Goal: Task Accomplishment & Management: Manage account settings

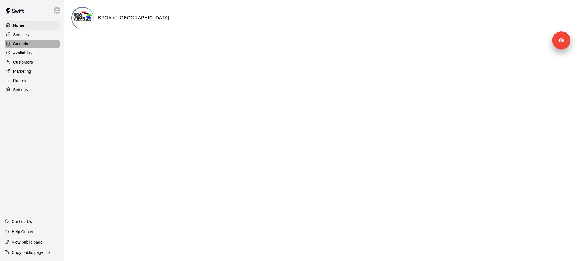
click at [30, 46] on div "Calendar" at bounding box center [32, 43] width 55 height 9
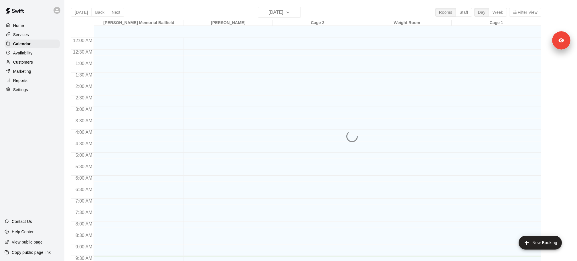
scroll to position [218, 0]
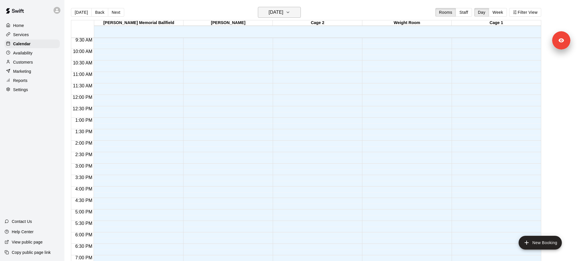
click at [291, 17] on button "[DATE]" at bounding box center [279, 12] width 43 height 11
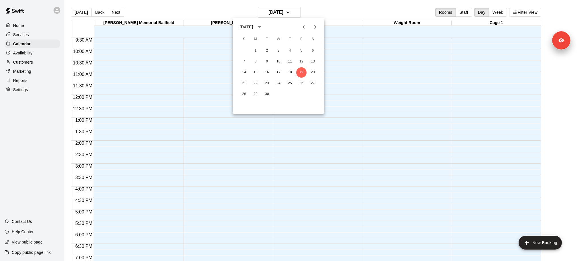
click at [318, 28] on icon "Next month" at bounding box center [315, 26] width 7 height 7
click at [304, 29] on icon "Previous month" at bounding box center [303, 26] width 7 height 7
click at [503, 14] on div at bounding box center [288, 130] width 577 height 261
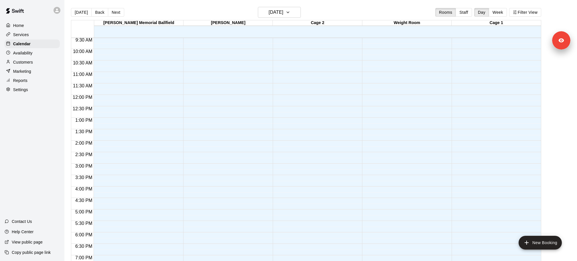
click at [503, 14] on div "September 2025 S M T W T F S 1 2 3 4 5 6 7 8 9 10 11 12 13 14 15 16 17 18 19 20…" at bounding box center [288, 130] width 577 height 261
click at [502, 14] on button "Week" at bounding box center [498, 12] width 18 height 9
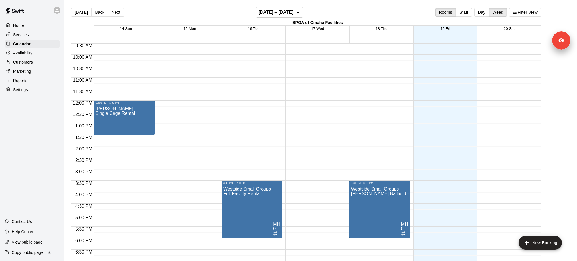
click at [122, 9] on div "Today Back Next September 14 – 20 Rooms Staff Day Week Filter View" at bounding box center [306, 13] width 470 height 13
click at [119, 11] on button "Next" at bounding box center [116, 12] width 16 height 9
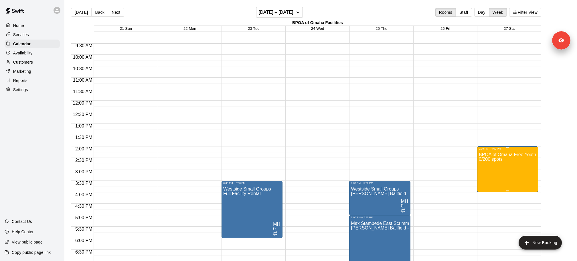
click at [487, 157] on img "edit" at bounding box center [489, 154] width 7 height 7
click at [31, 36] on div "Services" at bounding box center [32, 34] width 55 height 9
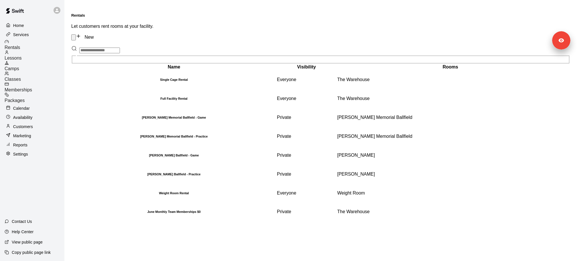
click at [41, 63] on div "Camps" at bounding box center [35, 66] width 60 height 11
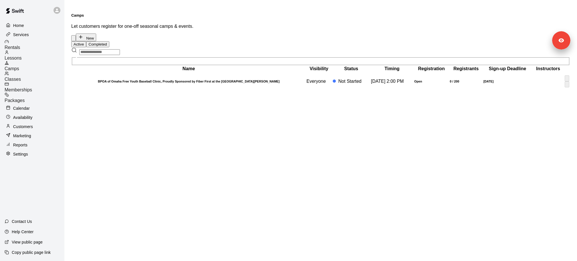
click at [153, 83] on h6 "BPOA of Omaha Free Youth Baseball Clinic, Proudly Sponsored by Fiber First at t…" at bounding box center [188, 81] width 233 height 3
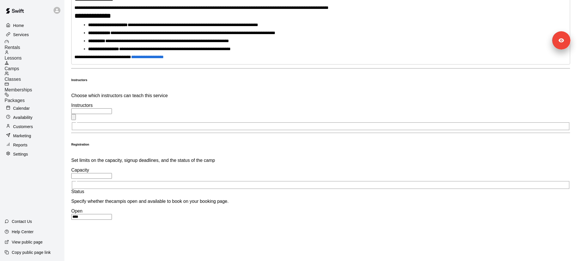
scroll to position [131, 0]
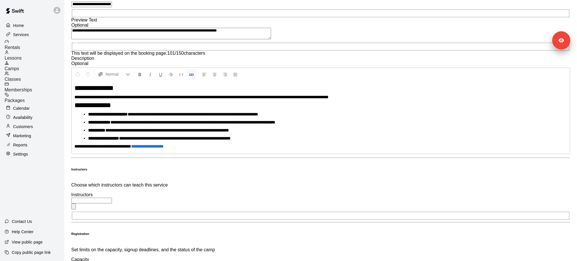
click at [34, 141] on div "Reports" at bounding box center [32, 145] width 55 height 9
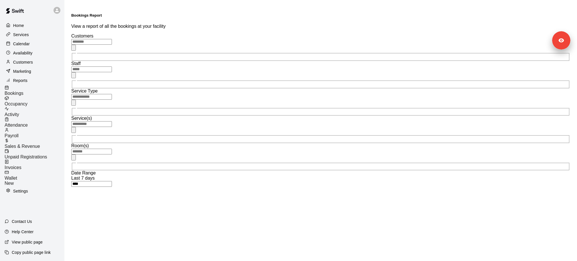
click at [112, 121] on input "text" at bounding box center [91, 124] width 41 height 6
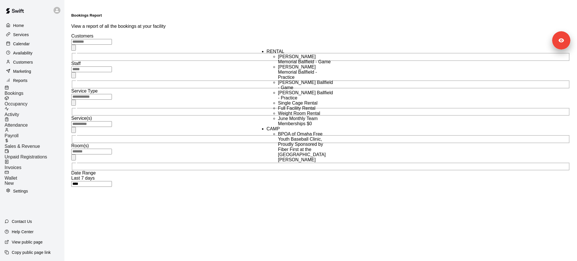
scroll to position [55, 0]
click at [282, 131] on li "BPOA of Omaha Free Youth Baseball Clinic, Proudly Sponsored by Fiber First at t…" at bounding box center [306, 146] width 56 height 31
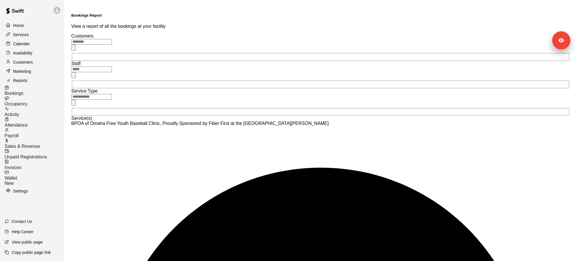
type input "**********"
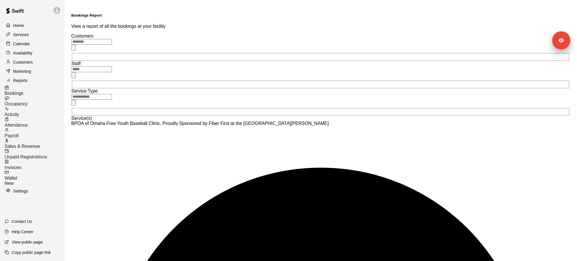
type input "******"
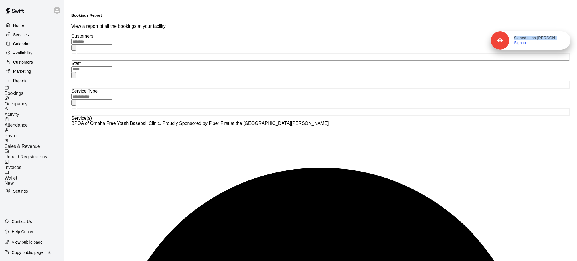
drag, startPoint x: 559, startPoint y: 41, endPoint x: 559, endPoint y: 13, distance: 28.6
click at [559, 31] on div "Signed in as Matt Hansen Sign out" at bounding box center [531, 40] width 80 height 18
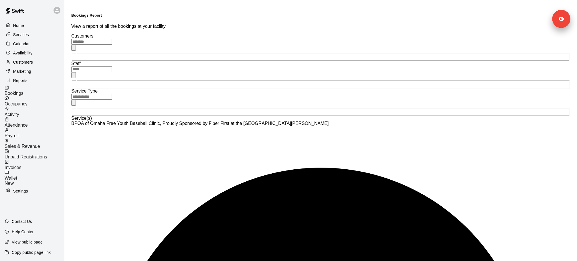
click at [23, 91] on span "Bookings" at bounding box center [14, 93] width 19 height 5
click at [37, 144] on span "Sales & Revenue" at bounding box center [22, 146] width 35 height 5
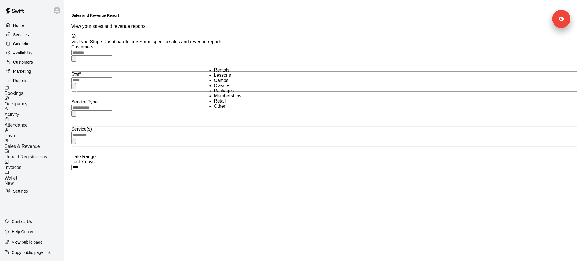
click at [112, 105] on input "text" at bounding box center [91, 108] width 41 height 6
click at [227, 83] on li "Camps" at bounding box center [234, 80] width 40 height 5
type input "*****"
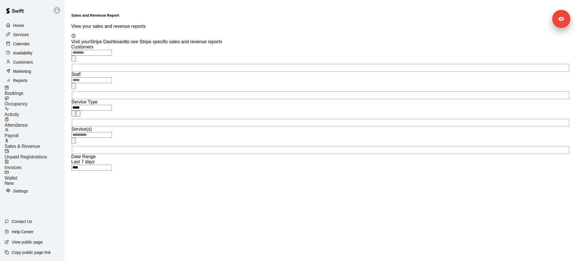
type input "**********"
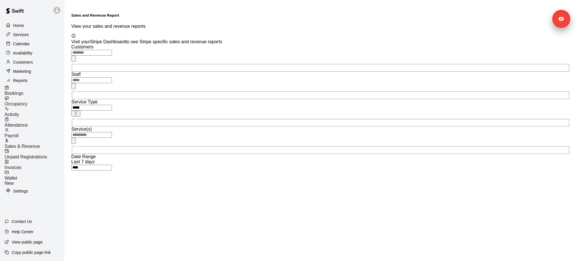
type input "******"
click at [43, 187] on div "Settings" at bounding box center [32, 191] width 55 height 9
select select "**"
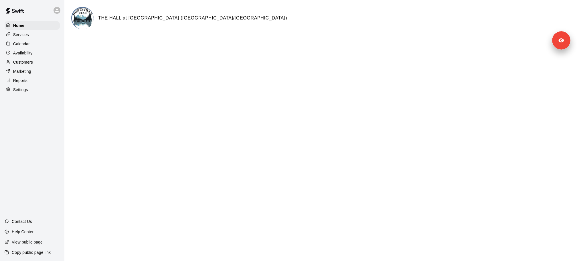
click at [45, 88] on div "Settings" at bounding box center [32, 89] width 55 height 9
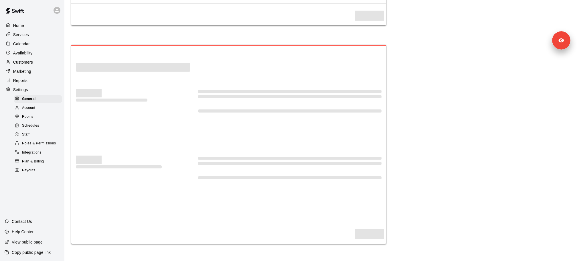
select select "**"
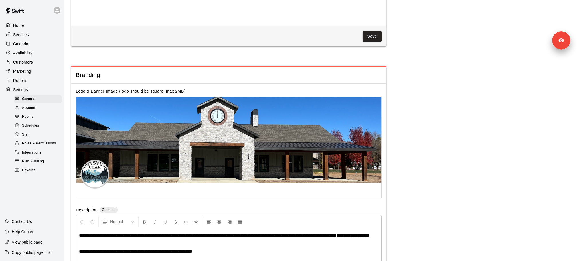
scroll to position [1173, 0]
click at [38, 133] on div "Staff" at bounding box center [38, 135] width 48 height 8
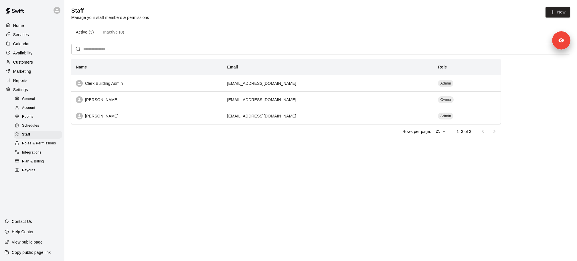
click at [47, 159] on div "Plan & Billing" at bounding box center [38, 161] width 48 height 8
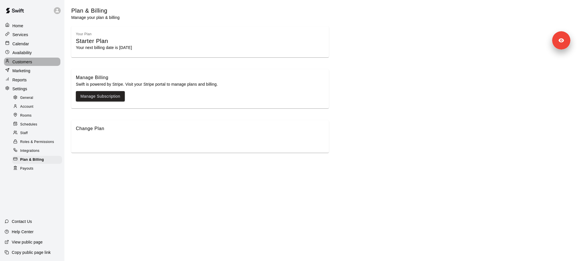
click at [46, 62] on div "Customers" at bounding box center [32, 62] width 56 height 8
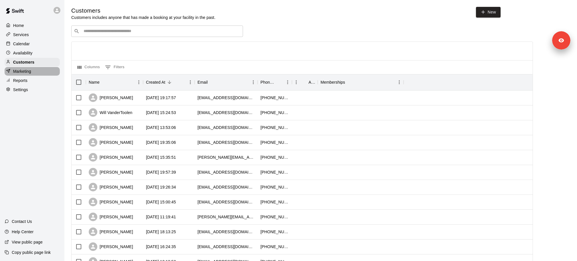
click at [44, 72] on div "Marketing" at bounding box center [32, 71] width 55 height 9
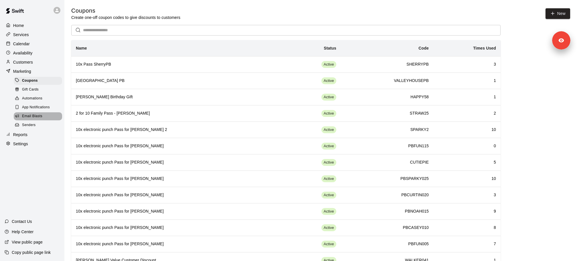
click at [43, 118] on div "Email Blasts" at bounding box center [38, 116] width 48 height 8
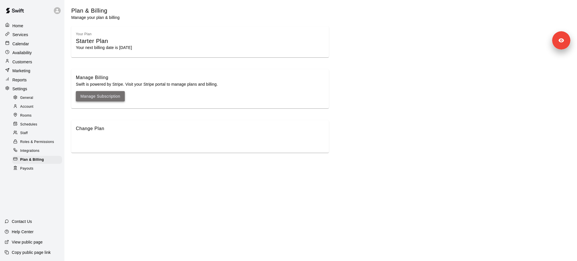
click at [118, 98] on link "Manage Subscription" at bounding box center [100, 96] width 40 height 7
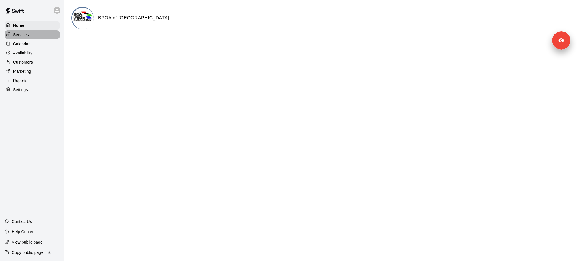
click at [37, 37] on div "Services" at bounding box center [32, 34] width 55 height 9
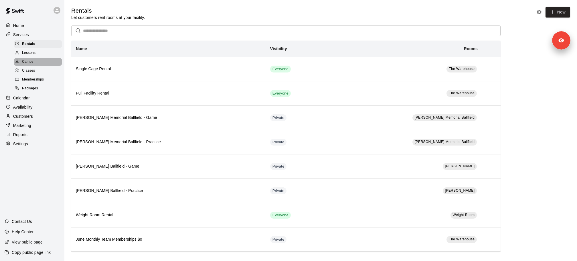
click at [39, 62] on div "Camps" at bounding box center [38, 62] width 48 height 8
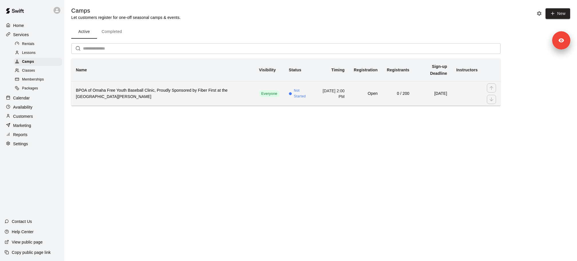
click at [125, 87] on h6 "BPOA of Omaha Free Youth Baseball Clinic, Proudly Sponsored by Fiber First at t…" at bounding box center [163, 93] width 174 height 13
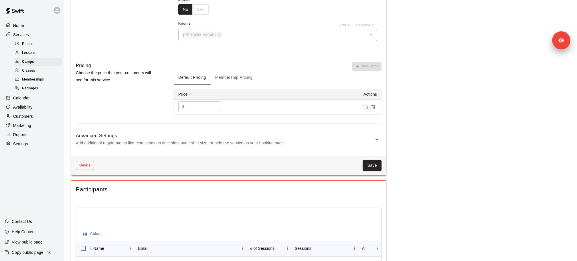
scroll to position [420, 0]
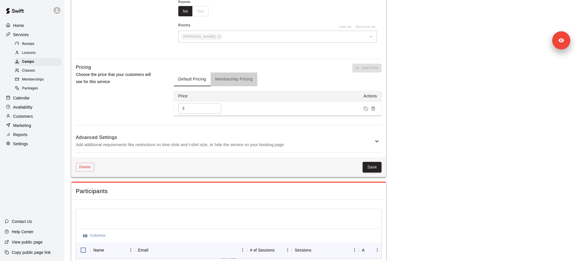
click at [232, 78] on button "Membership Pricing" at bounding box center [234, 79] width 47 height 14
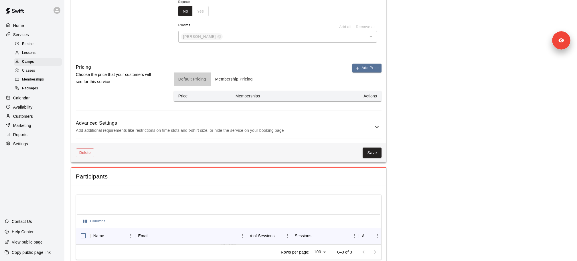
click at [190, 79] on button "Default Pricing" at bounding box center [192, 79] width 37 height 14
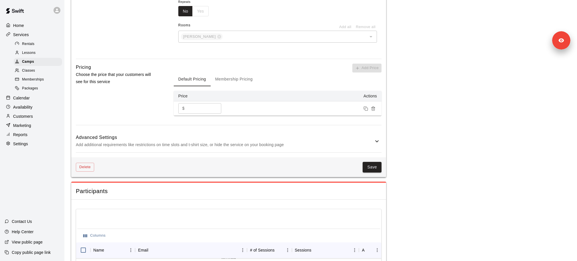
click at [29, 98] on p "Calendar" at bounding box center [21, 98] width 17 height 6
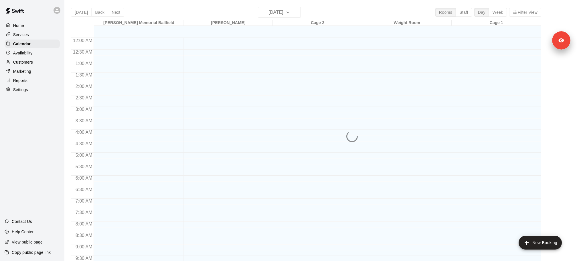
scroll to position [230, 0]
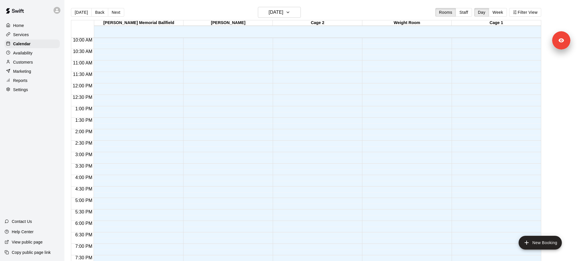
click at [296, 22] on div "Cage 2" at bounding box center [317, 22] width 89 height 5
click at [295, 19] on div "Today Back Next Friday Sep 19 Rooms Staff Day Week Filter View" at bounding box center [306, 13] width 470 height 13
click at [290, 13] on icon "button" at bounding box center [288, 12] width 5 height 7
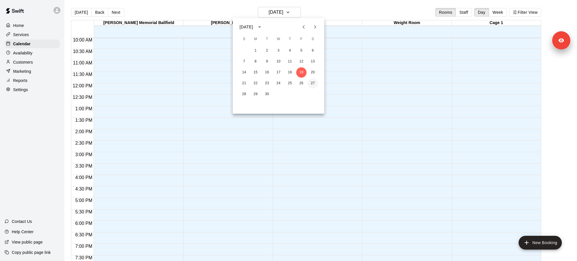
click at [310, 82] on button "27" at bounding box center [313, 83] width 10 height 10
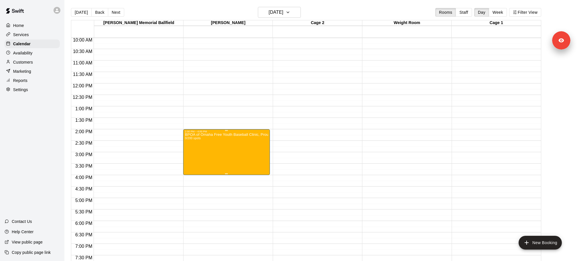
click at [212, 145] on div "BPOA of Omaha Free Youth Baseball Clinic, Proudly Sponsored by Fiber First at t…" at bounding box center [226, 263] width 83 height 261
click at [190, 153] on img "edit" at bounding box center [190, 152] width 7 height 7
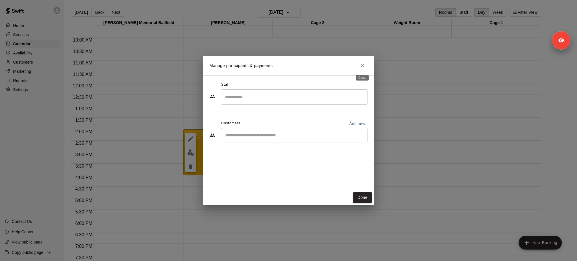
click at [360, 66] on icon "Close" at bounding box center [362, 66] width 6 height 6
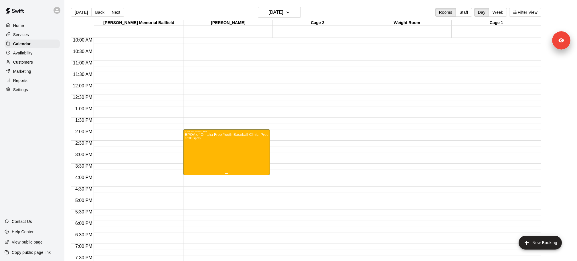
click at [224, 143] on div "BPOA of Omaha Free Youth Baseball Clinic, Proudly Sponsored by Fiber First at t…" at bounding box center [226, 263] width 83 height 261
click at [192, 138] on icon "edit" at bounding box center [190, 138] width 5 height 5
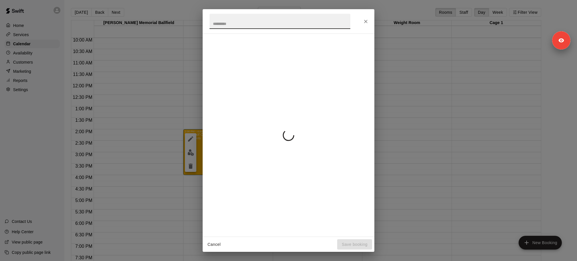
click at [367, 19] on icon "Close" at bounding box center [366, 22] width 6 height 6
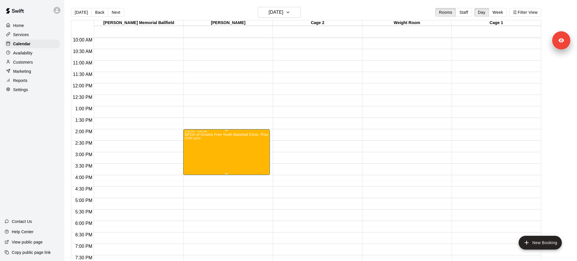
click at [237, 147] on div "BPOA of Omaha Free Youth Baseball Clinic, Proudly Sponsored by Fiber First at t…" at bounding box center [226, 263] width 83 height 261
click at [194, 139] on icon "edit" at bounding box center [190, 138] width 7 height 7
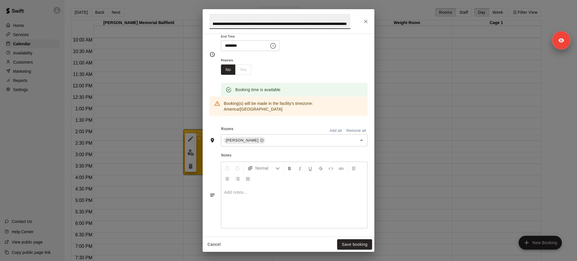
scroll to position [103, 0]
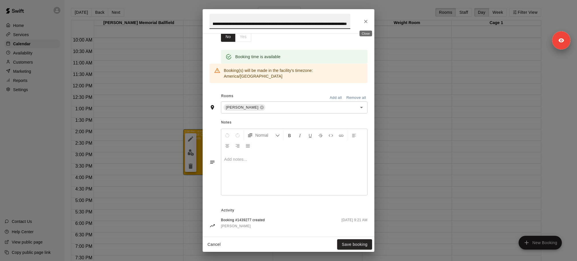
click at [367, 19] on icon "Close" at bounding box center [366, 22] width 6 height 6
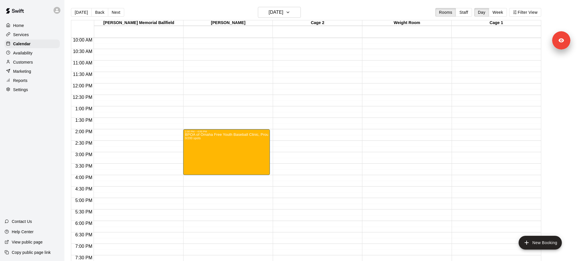
click at [37, 92] on div "Settings" at bounding box center [32, 89] width 55 height 9
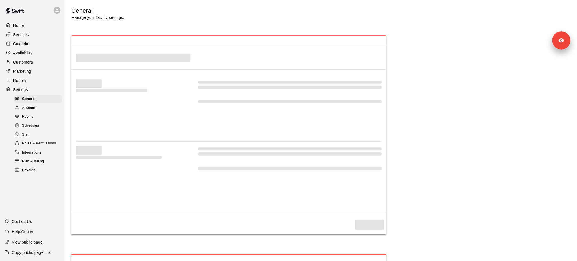
select select "**"
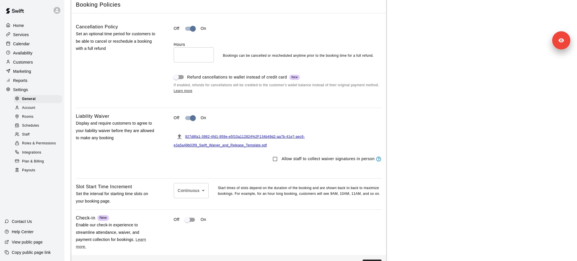
scroll to position [501, 0]
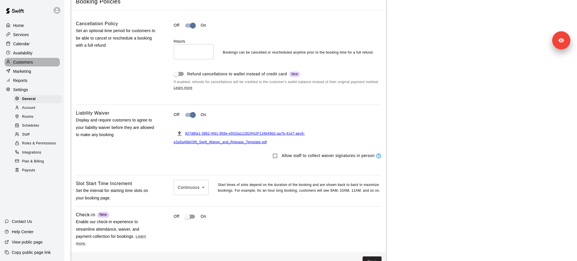
click at [23, 62] on p "Customers" at bounding box center [23, 62] width 20 height 6
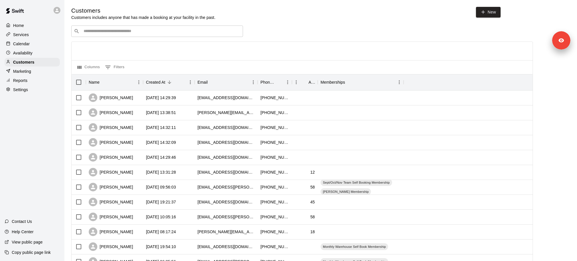
click at [25, 44] on p "Calendar" at bounding box center [21, 44] width 17 height 6
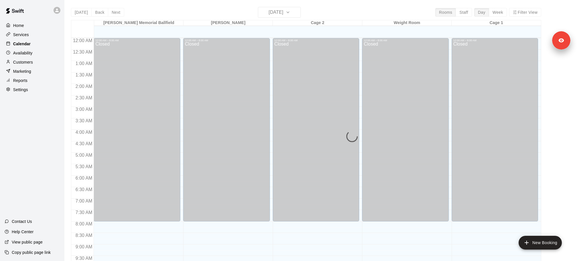
scroll to position [230, 0]
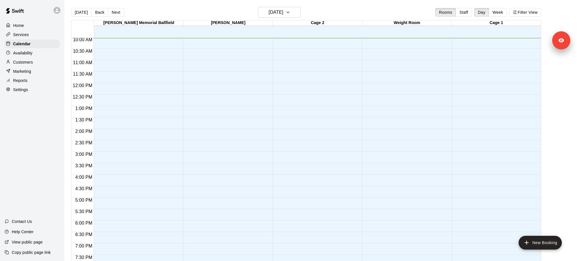
click at [37, 89] on div "Settings" at bounding box center [32, 89] width 55 height 9
select select "**"
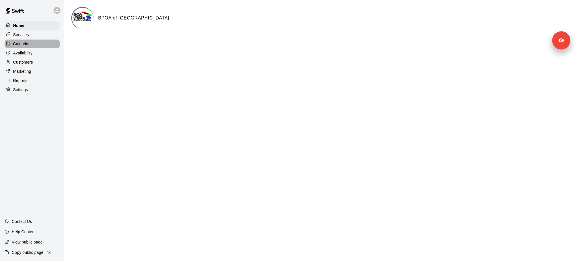
click at [34, 43] on div "Calendar" at bounding box center [32, 43] width 55 height 9
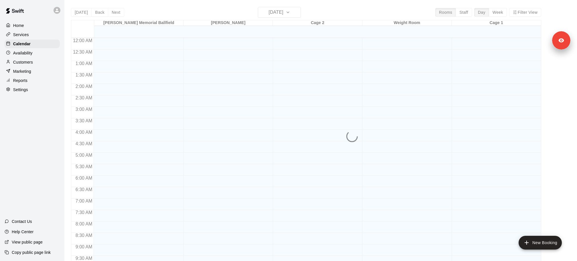
scroll to position [230, 0]
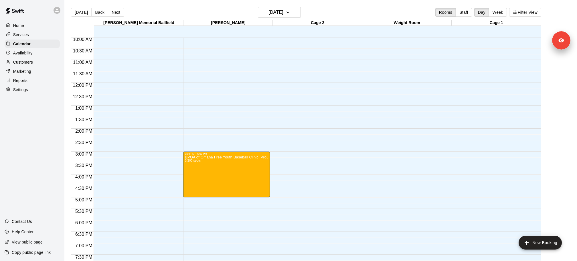
click at [54, 33] on div "Services" at bounding box center [32, 34] width 55 height 9
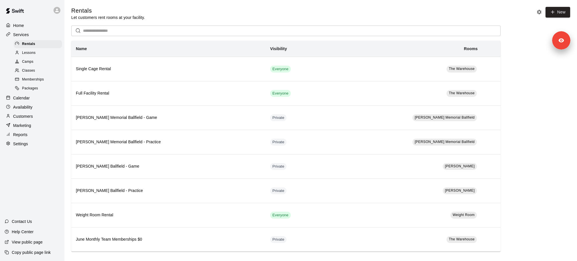
click at [48, 68] on div "Classes" at bounding box center [38, 71] width 48 height 8
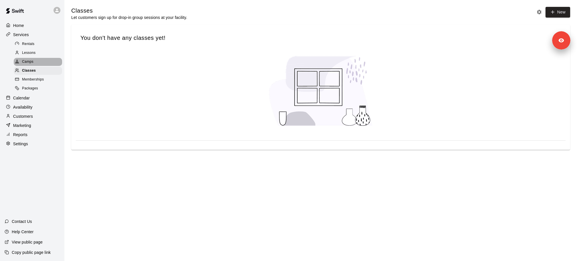
click at [48, 60] on div "Camps" at bounding box center [38, 62] width 48 height 8
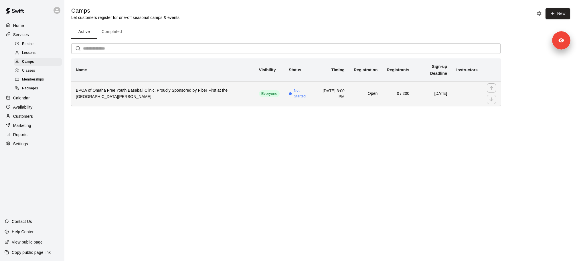
click at [160, 92] on h6 "BPOA of Omaha Free Youth Baseball Clinic, Proudly Sponsored by Fiber First at t…" at bounding box center [163, 93] width 174 height 13
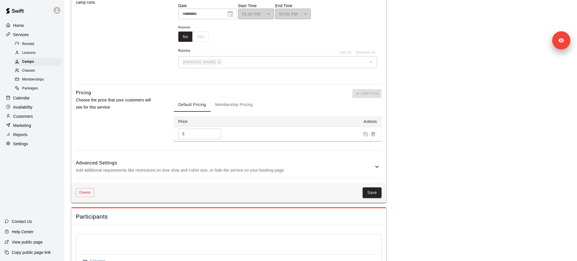
scroll to position [395, 0]
click at [22, 94] on div "Calendar" at bounding box center [32, 98] width 55 height 9
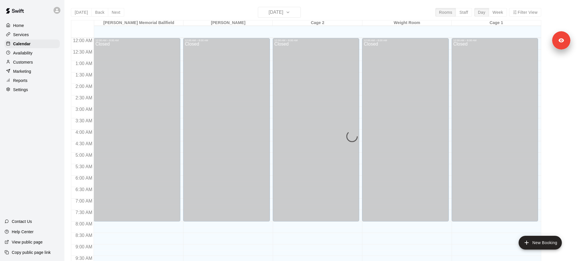
scroll to position [230, 0]
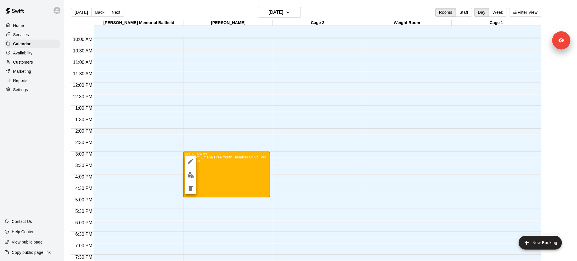
click at [190, 160] on icon "edit" at bounding box center [190, 161] width 7 height 7
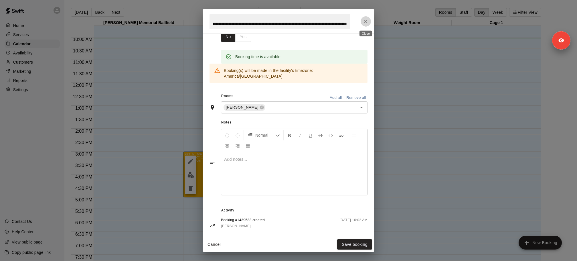
scroll to position [0, 0]
click at [369, 23] on button "Close" at bounding box center [366, 21] width 10 height 10
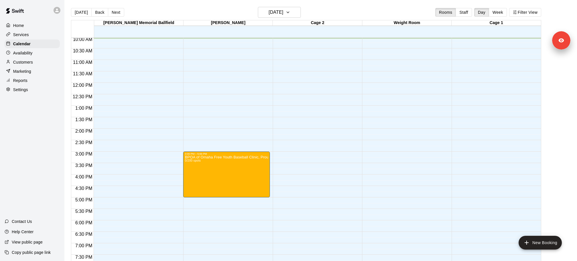
click at [29, 91] on div "Settings" at bounding box center [32, 89] width 55 height 9
select select "**"
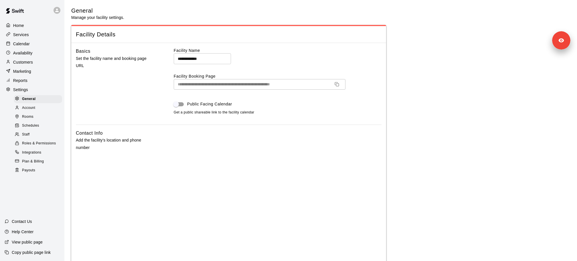
click at [24, 44] on p "Calendar" at bounding box center [21, 44] width 17 height 6
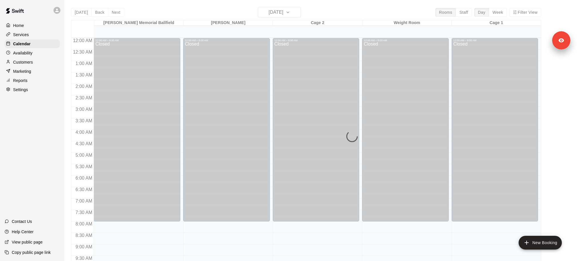
scroll to position [230, 0]
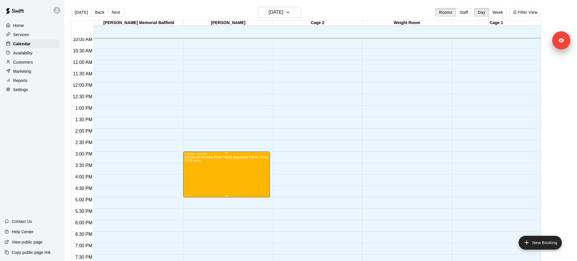
click at [193, 175] on img "edit" at bounding box center [190, 174] width 7 height 7
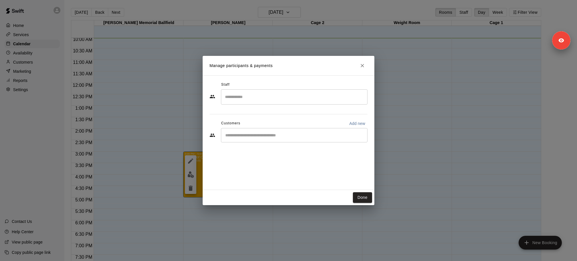
click at [365, 64] on icon "Close" at bounding box center [362, 66] width 6 height 6
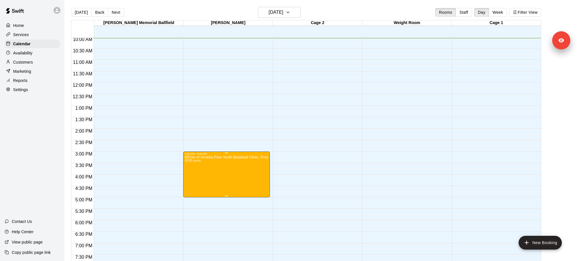
click at [189, 164] on icon "edit" at bounding box center [190, 160] width 7 height 7
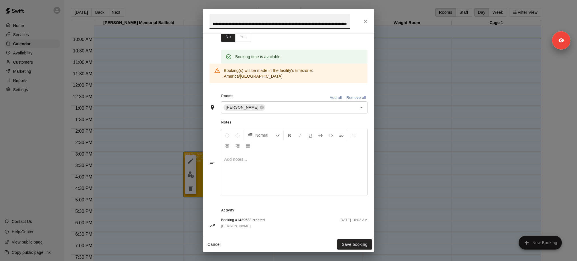
scroll to position [0, 0]
click at [366, 21] on icon "Close" at bounding box center [365, 21] width 3 height 3
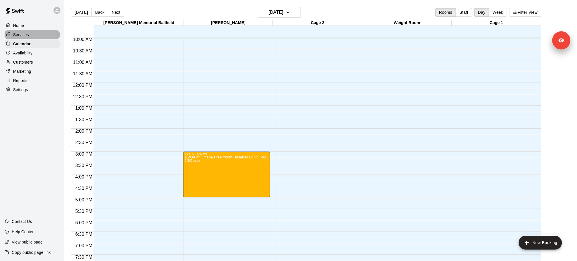
click at [33, 35] on div "Services" at bounding box center [32, 34] width 55 height 9
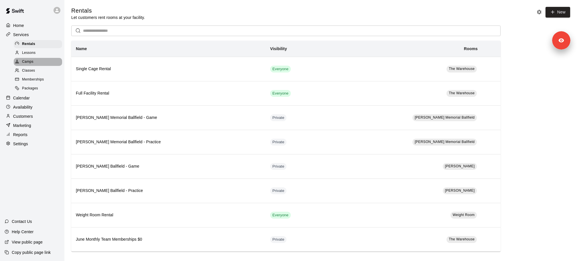
click at [38, 63] on div "Camps" at bounding box center [38, 62] width 48 height 8
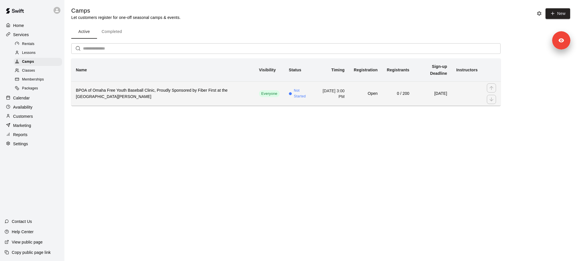
click at [204, 88] on h6 "BPOA of Omaha Free Youth Baseball Clinic, Proudly Sponsored by Fiber First at t…" at bounding box center [163, 93] width 174 height 13
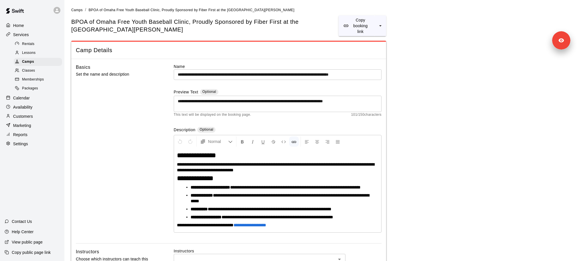
type input "**********"
click at [26, 101] on div "Calendar" at bounding box center [32, 98] width 55 height 9
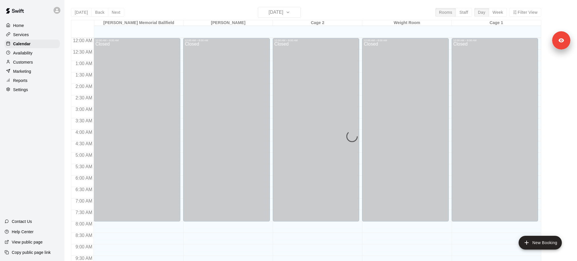
scroll to position [230, 0]
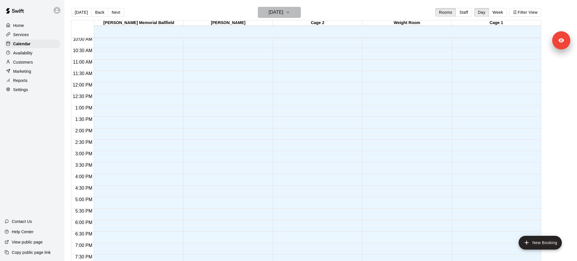
click at [290, 12] on button "[DATE]" at bounding box center [279, 12] width 43 height 11
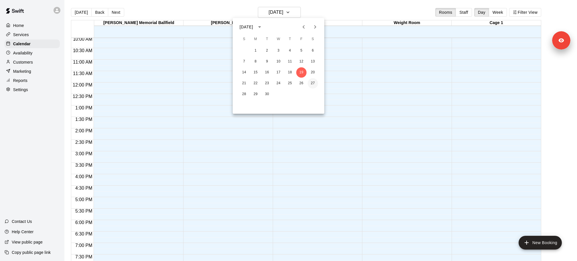
click at [317, 82] on button "27" at bounding box center [313, 83] width 10 height 10
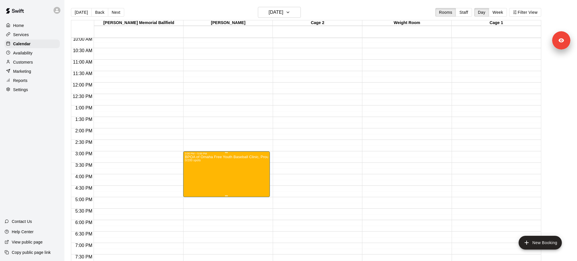
click at [190, 161] on icon "edit" at bounding box center [190, 160] width 5 height 5
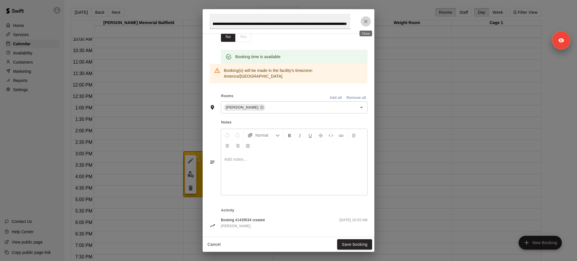
scroll to position [0, 0]
click at [366, 22] on icon "Close" at bounding box center [365, 21] width 3 height 3
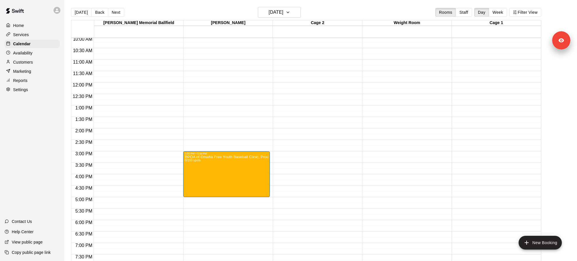
click at [42, 35] on div "Services" at bounding box center [32, 34] width 55 height 9
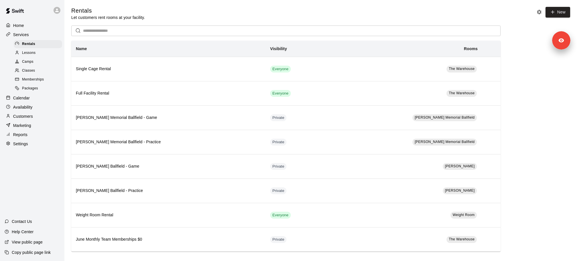
click at [46, 63] on div "Camps" at bounding box center [38, 62] width 48 height 8
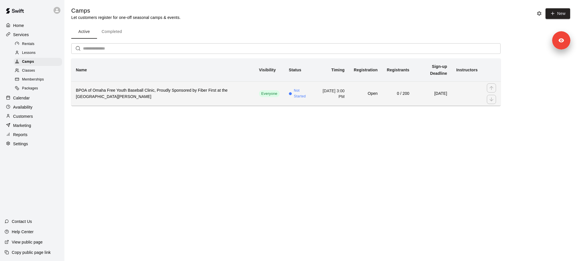
click at [155, 96] on th "BPOA of Omaha Free Youth Baseball Clinic, Proudly Sponsored by Fiber First at t…" at bounding box center [162, 93] width 183 height 24
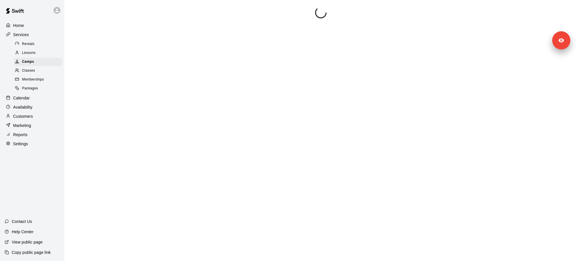
click at [19, 149] on div "Home Services Rentals Lessons Camps Classes Memberships Packages Calendar Avail…" at bounding box center [32, 130] width 64 height 261
click at [19, 147] on div "Settings" at bounding box center [32, 143] width 55 height 9
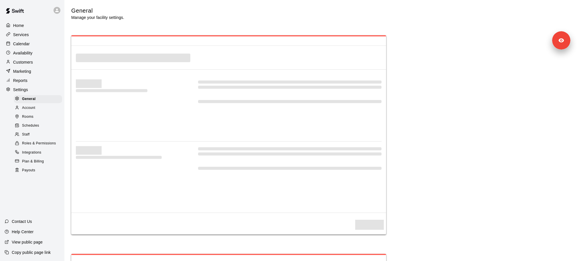
select select "**"
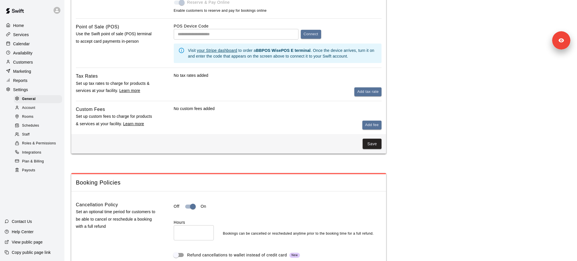
scroll to position [302, 0]
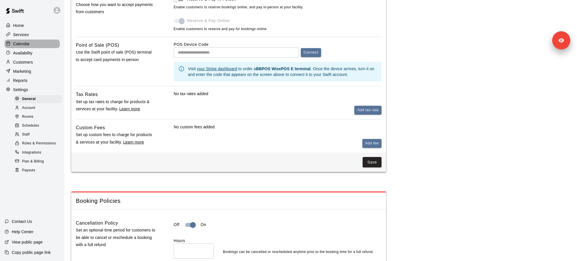
click at [35, 41] on div "Calendar" at bounding box center [32, 43] width 55 height 9
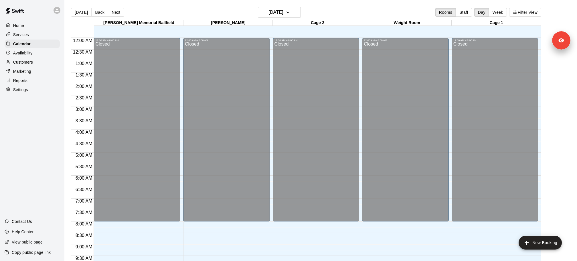
scroll to position [231, 0]
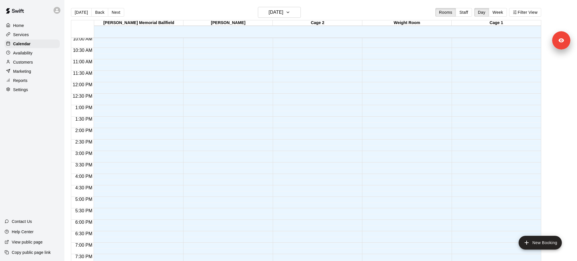
click at [36, 37] on div "Services" at bounding box center [32, 34] width 55 height 9
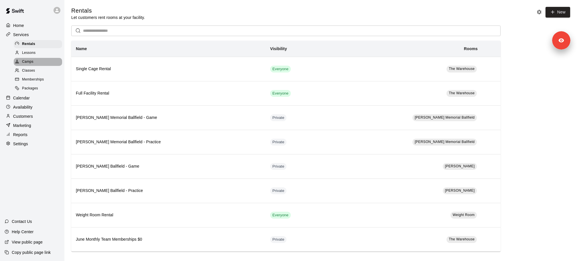
click at [36, 64] on div "Camps" at bounding box center [38, 62] width 48 height 8
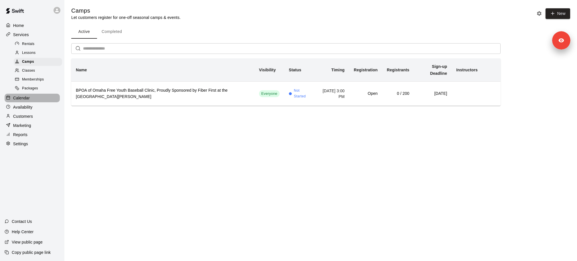
click at [26, 98] on p "Calendar" at bounding box center [21, 98] width 17 height 6
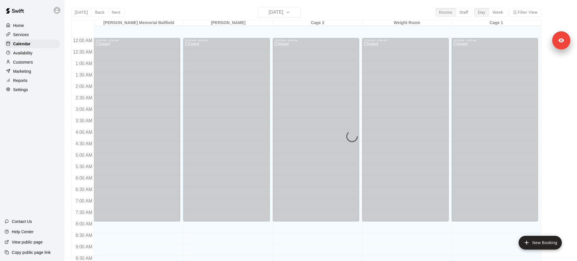
scroll to position [231, 0]
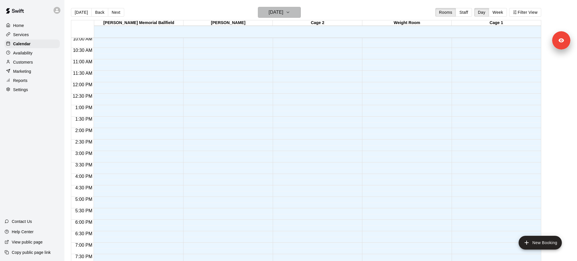
click at [290, 15] on icon "button" at bounding box center [288, 12] width 5 height 7
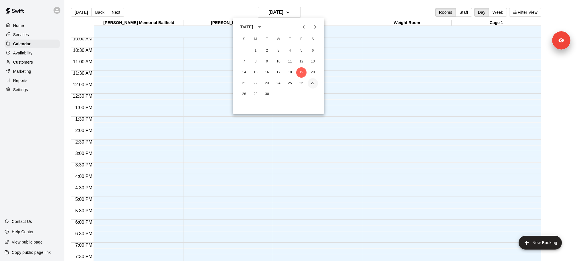
click at [309, 83] on button "27" at bounding box center [313, 83] width 10 height 10
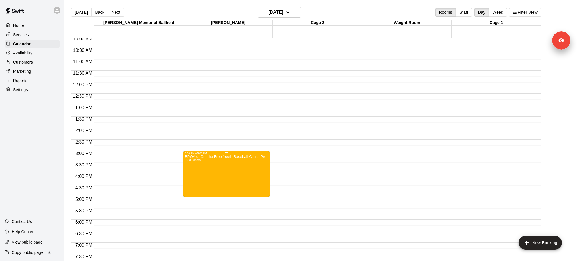
click at [195, 160] on button "edit" at bounding box center [190, 160] width 11 height 11
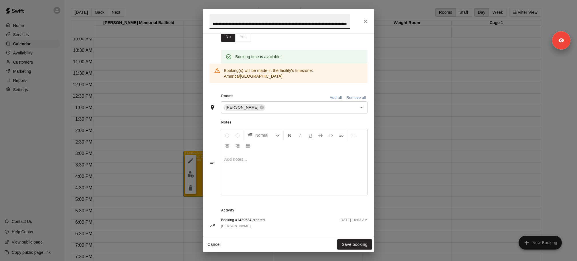
scroll to position [0, 0]
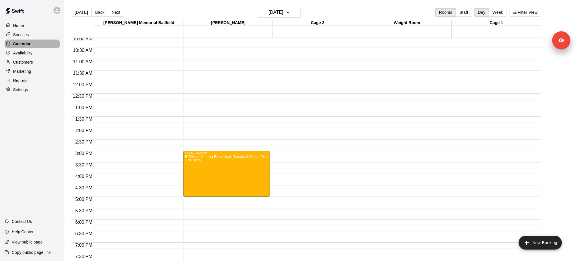
click at [28, 40] on div "Calendar" at bounding box center [32, 43] width 55 height 9
click at [28, 35] on p "Services" at bounding box center [21, 35] width 16 height 6
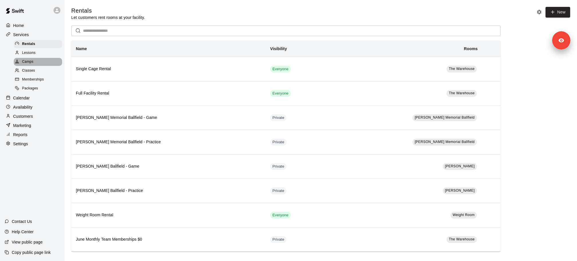
click at [37, 61] on div "Camps" at bounding box center [38, 62] width 48 height 8
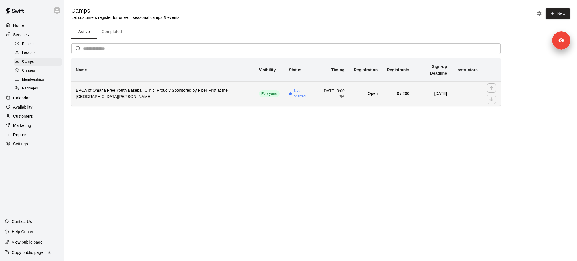
click at [153, 90] on h6 "BPOA of Omaha Free Youth Baseball Clinic, Proudly Sponsored by Fiber First at t…" at bounding box center [163, 93] width 174 height 13
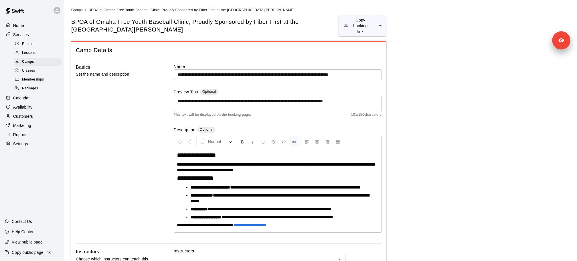
scroll to position [0, 16]
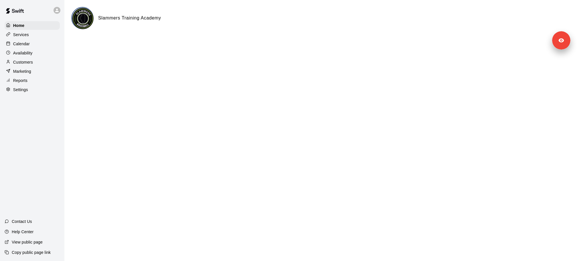
click at [36, 32] on div "Services" at bounding box center [32, 34] width 55 height 9
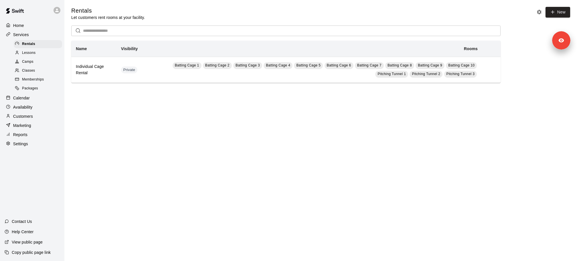
click at [40, 73] on div "Classes" at bounding box center [38, 71] width 48 height 8
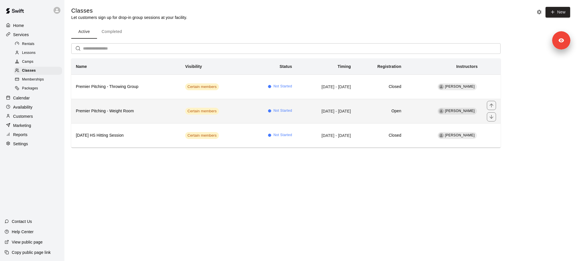
click at [118, 110] on h6 "Premier Pitching - Weight Room" at bounding box center [126, 111] width 100 height 6
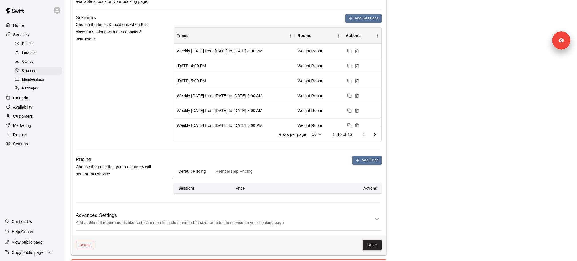
scroll to position [282, 0]
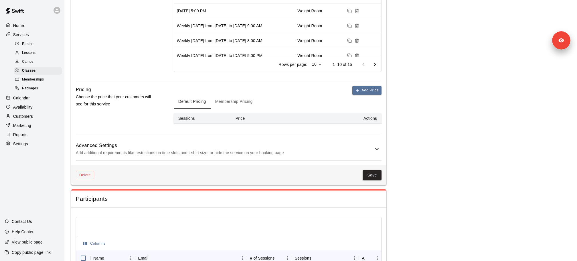
click at [220, 153] on p "Add additional requirements like restrictions on time slots and t-shirt size, o…" at bounding box center [225, 152] width 298 height 7
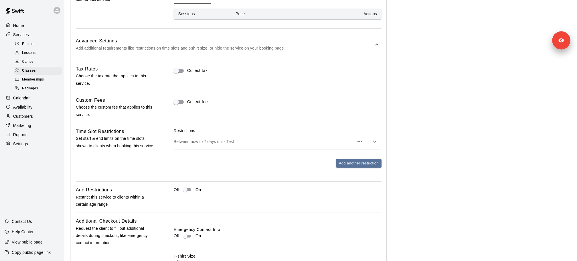
scroll to position [399, 0]
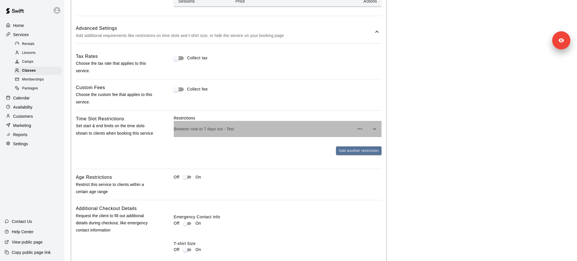
click at [214, 127] on p "Between now to 7 days out - Test" at bounding box center [264, 129] width 180 height 6
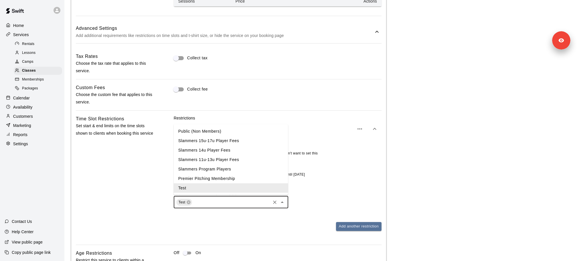
click at [232, 199] on input "text" at bounding box center [231, 201] width 76 height 7
click at [345, 189] on div "Applies To Membership Group(s) Add all Remove all Test ​" at bounding box center [278, 198] width 208 height 20
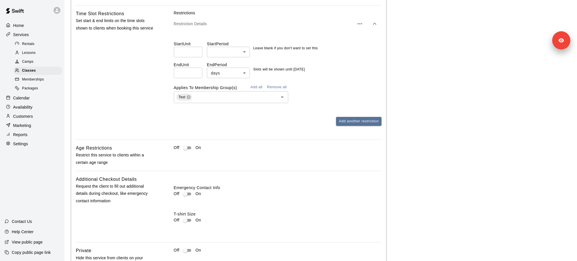
scroll to position [515, 0]
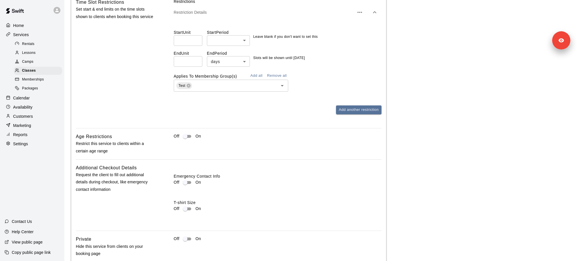
click at [35, 118] on div "Customers" at bounding box center [32, 116] width 55 height 9
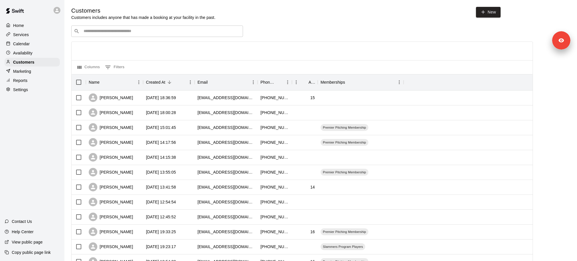
click at [35, 36] on div "Services" at bounding box center [32, 34] width 55 height 9
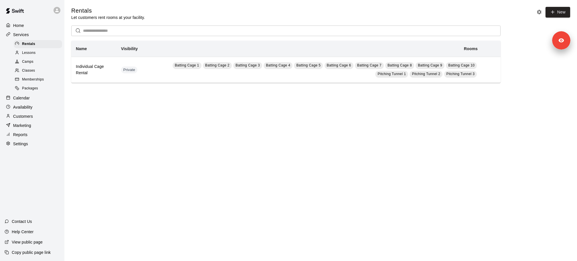
click at [41, 79] on span "Memberships" at bounding box center [33, 80] width 22 height 6
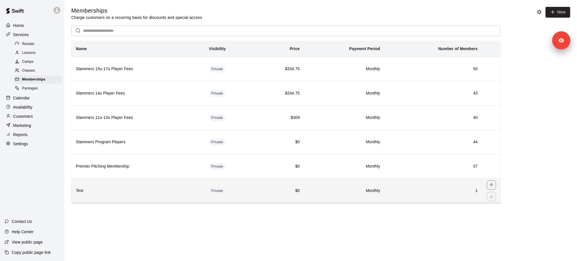
click at [131, 187] on h6 "Test" at bounding box center [138, 190] width 124 height 6
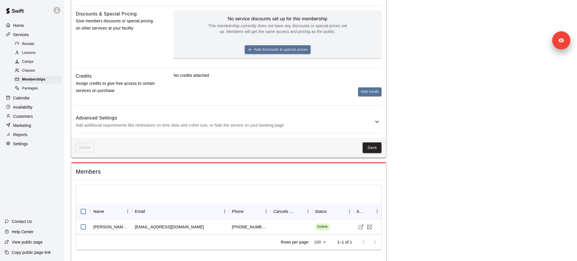
scroll to position [224, 0]
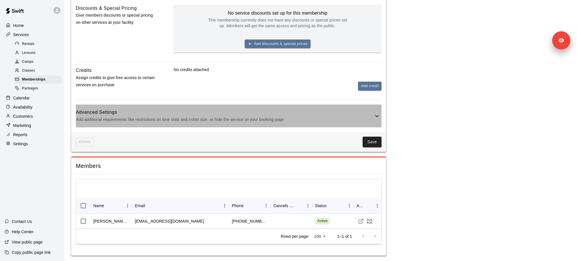
click at [203, 125] on div "Advanced Settings Add additional requirements like restrictions on time slots a…" at bounding box center [229, 115] width 306 height 23
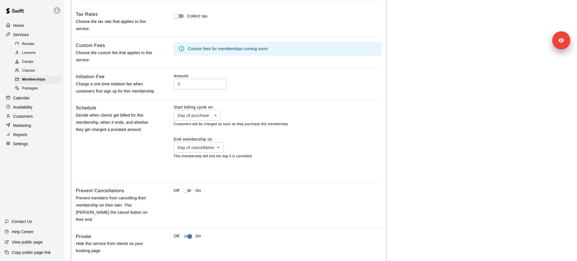
scroll to position [478, 0]
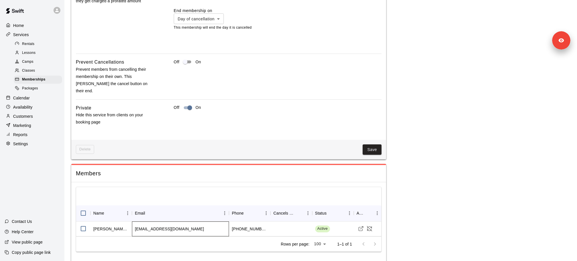
click at [162, 226] on div "[EMAIL_ADDRESS][DOMAIN_NAME]" at bounding box center [169, 229] width 69 height 6
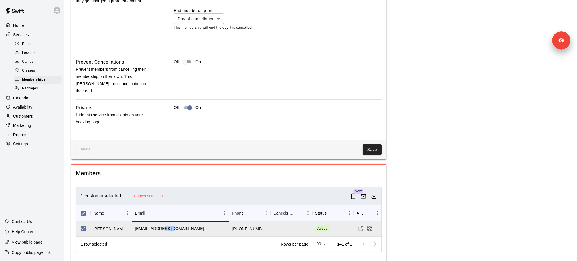
click at [162, 226] on div "[EMAIL_ADDRESS][DOMAIN_NAME]" at bounding box center [169, 229] width 69 height 6
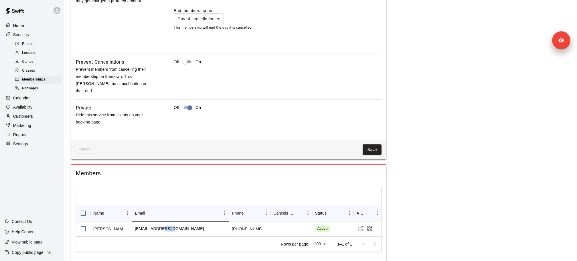
click at [162, 226] on div "[EMAIL_ADDRESS][DOMAIN_NAME]" at bounding box center [169, 229] width 69 height 6
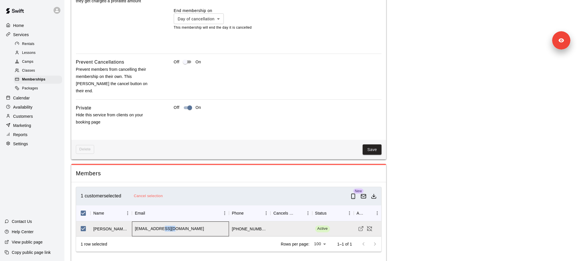
click at [162, 226] on div "[EMAIL_ADDRESS][DOMAIN_NAME]" at bounding box center [169, 229] width 69 height 6
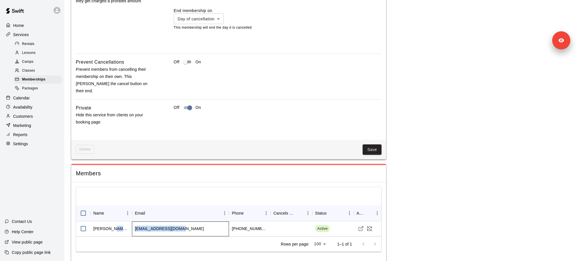
drag, startPoint x: 188, startPoint y: 220, endPoint x: 132, endPoint y: 220, distance: 56.1
click at [132, 221] on div "[EMAIL_ADDRESS][DOMAIN_NAME]" at bounding box center [180, 228] width 97 height 15
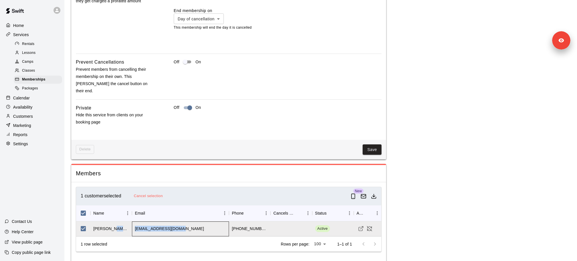
copy div "[EMAIL_ADDRESS][DOMAIN_NAME]"
click at [41, 69] on div "Classes" at bounding box center [38, 71] width 48 height 8
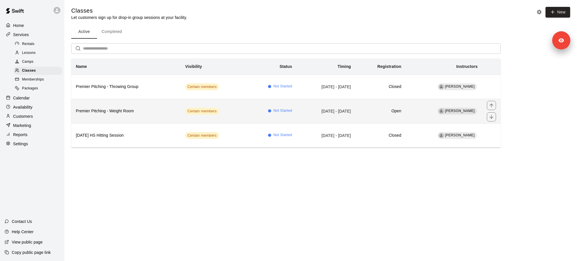
click at [311, 108] on td "[DATE] - [DATE]" at bounding box center [326, 111] width 59 height 24
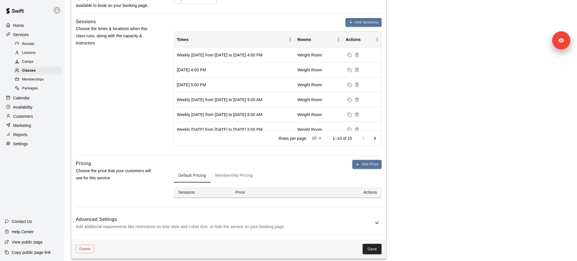
scroll to position [200, 0]
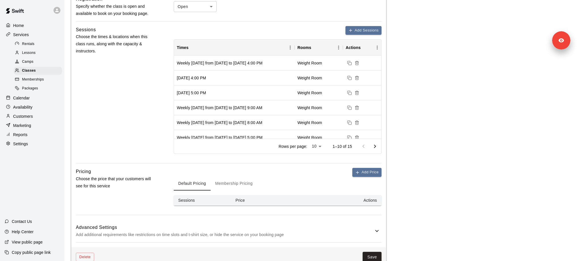
click at [25, 94] on div "Calendar" at bounding box center [32, 98] width 55 height 9
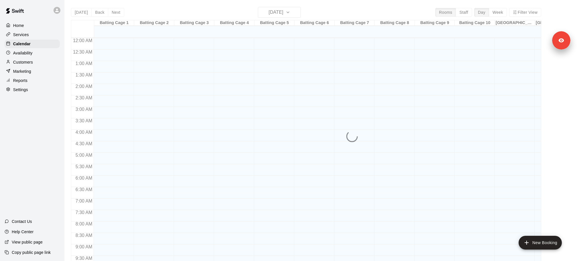
scroll to position [232, 0]
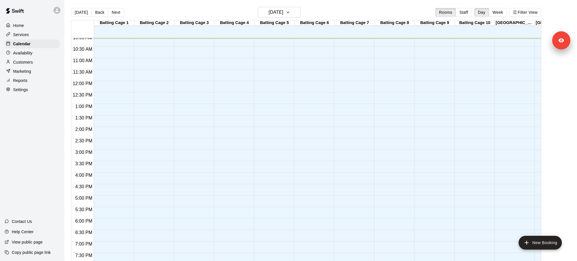
click at [300, 12] on div "[DATE] Back [DATE][DATE] Rooms Staff Day Week Filter View" at bounding box center [306, 13] width 470 height 13
click at [289, 12] on icon "button" at bounding box center [288, 12] width 2 height 1
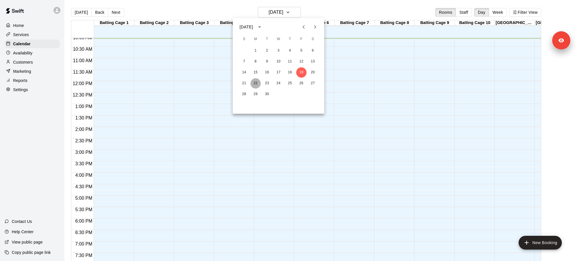
click at [259, 84] on button "22" at bounding box center [255, 83] width 10 height 10
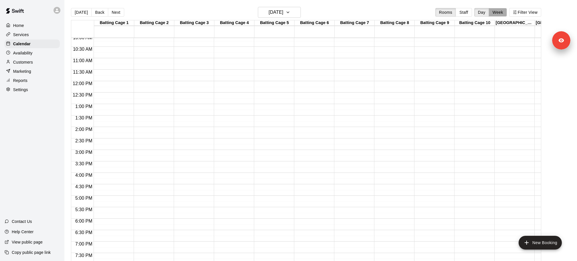
click at [500, 15] on button "Week" at bounding box center [498, 12] width 18 height 9
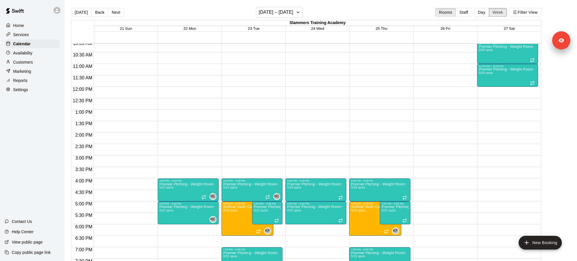
scroll to position [326, 0]
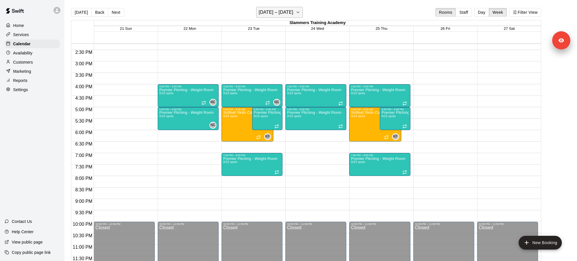
click at [292, 14] on h6 "September 21 – 27" at bounding box center [276, 12] width 35 height 8
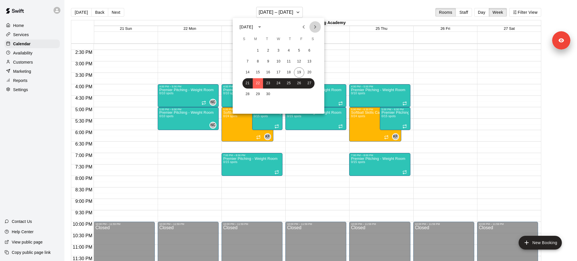
click at [319, 25] on button "Next month" at bounding box center [314, 26] width 11 height 11
click at [258, 65] on button "6" at bounding box center [258, 61] width 10 height 10
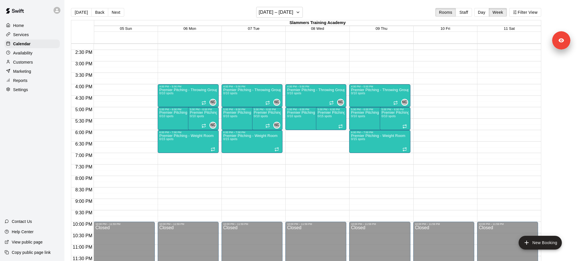
click at [54, 35] on div "Services" at bounding box center [32, 34] width 55 height 9
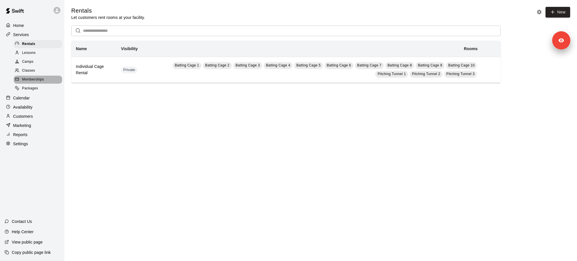
click at [43, 79] on span "Memberships" at bounding box center [33, 80] width 22 height 6
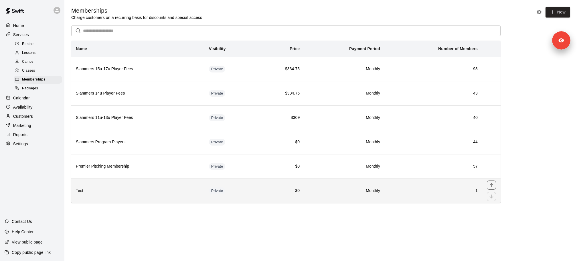
click at [143, 187] on h6 "Test" at bounding box center [138, 190] width 124 height 6
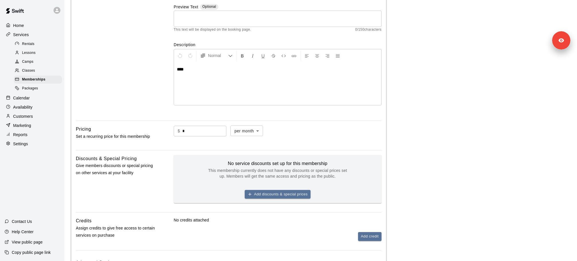
scroll to position [224, 0]
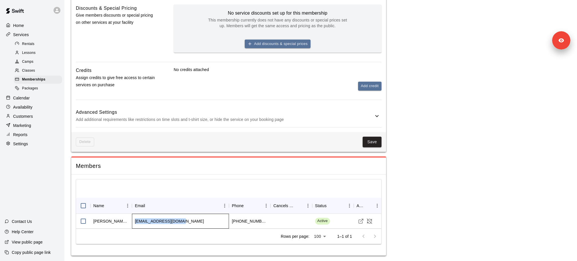
drag, startPoint x: 134, startPoint y: 221, endPoint x: 179, endPoint y: 221, distance: 45.2
click at [179, 221] on div "nealcotts56@gmail.com" at bounding box center [180, 220] width 97 height 15
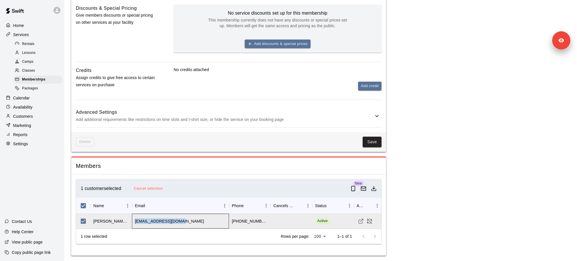
copy div "nealcotts56@gmail.com"
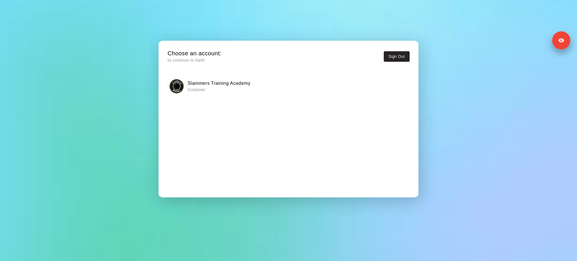
click at [291, 90] on div "Slammers Training Academy Customer" at bounding box center [288, 86] width 238 height 14
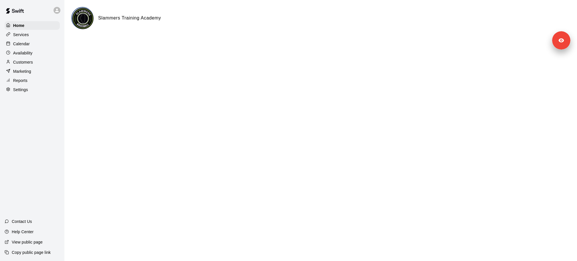
click at [36, 31] on div "Services" at bounding box center [32, 34] width 55 height 9
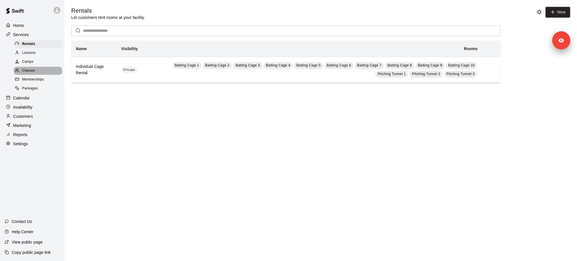
click at [34, 70] on span "Classes" at bounding box center [28, 71] width 13 height 6
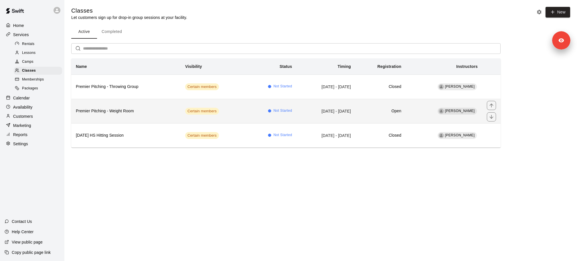
click at [127, 109] on h6 "Premier Pitching - Weight Room" at bounding box center [126, 111] width 100 height 6
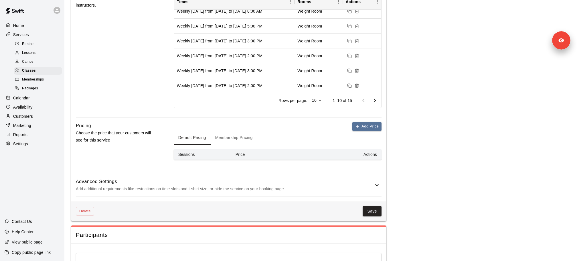
scroll to position [246, 0]
click at [224, 138] on button "Membership Pricing" at bounding box center [234, 137] width 47 height 14
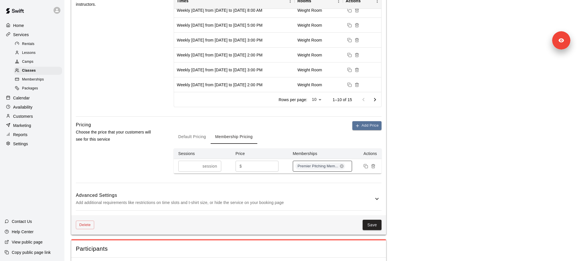
click at [350, 166] on div "Premier Pitching Mem..." at bounding box center [323, 166] width 60 height 11
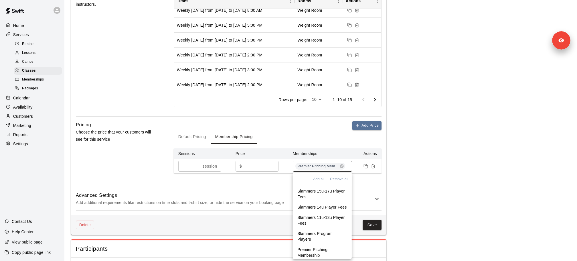
click at [308, 164] on span "Premier Pitching Mem..." at bounding box center [317, 165] width 45 height 5
click at [331, 138] on div "Default Pricing Membership Pricing" at bounding box center [278, 137] width 208 height 14
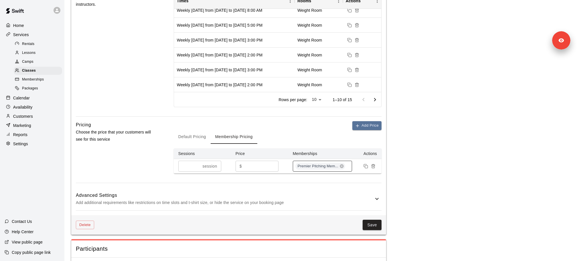
click at [322, 164] on span "Premier Pitching Mem..." at bounding box center [317, 165] width 45 height 5
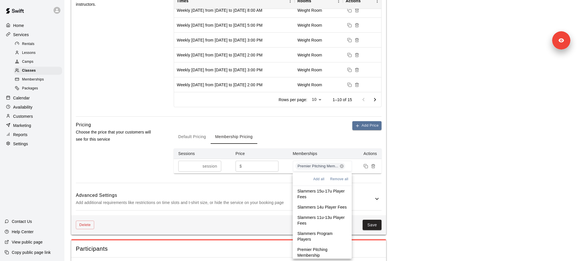
scroll to position [12, 0]
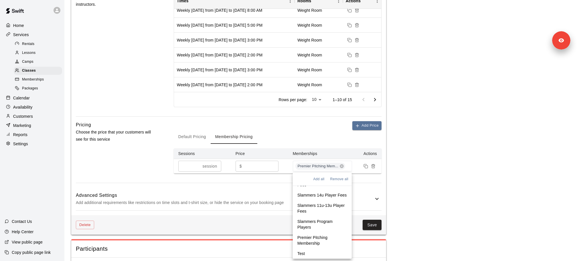
click at [422, 186] on main "**********" at bounding box center [320, 51] width 499 height 583
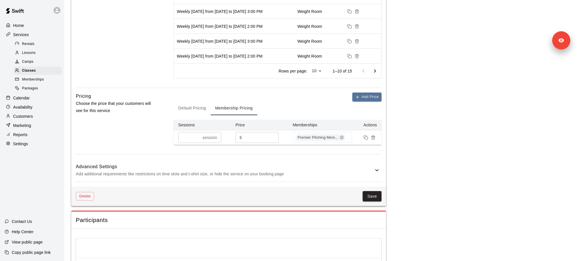
scroll to position [263, 0]
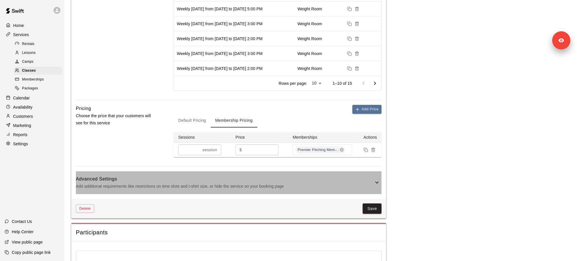
click at [351, 180] on h6 "Advanced Settings" at bounding box center [225, 178] width 298 height 7
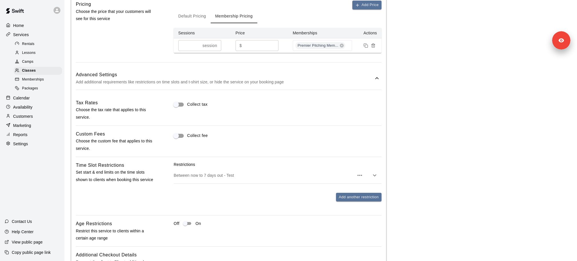
scroll to position [363, 0]
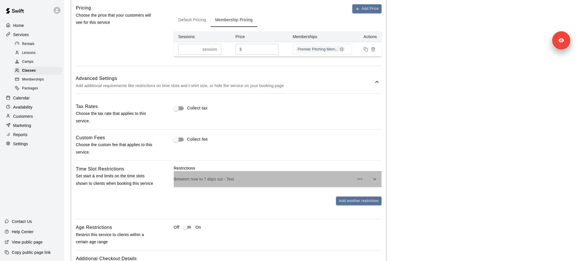
click at [316, 176] on p "Between now to 7 days out - Test" at bounding box center [264, 179] width 180 height 6
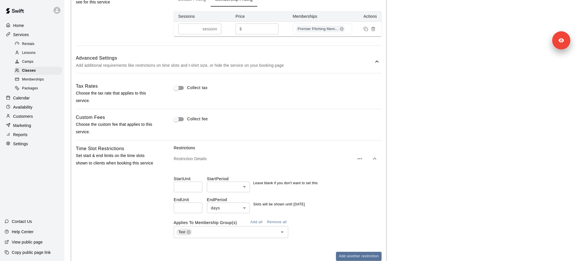
scroll to position [421, 0]
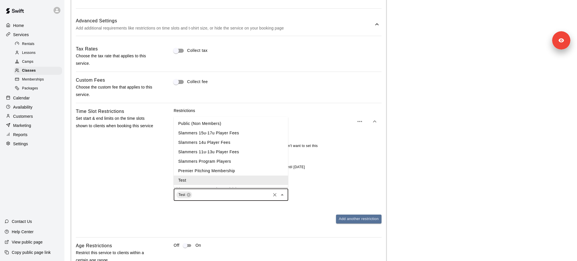
click at [252, 193] on input "text" at bounding box center [231, 194] width 76 height 7
click at [328, 177] on div "Start Unit ​ Start Period ​ ​ Leave blank if you don't want to set this End Uni…" at bounding box center [278, 167] width 208 height 76
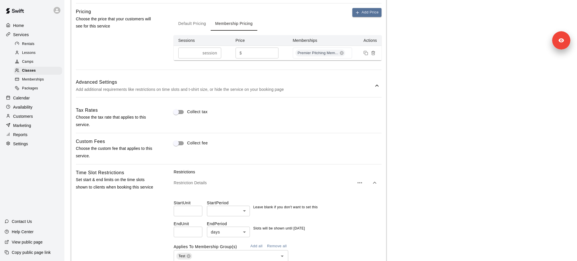
scroll to position [330, 0]
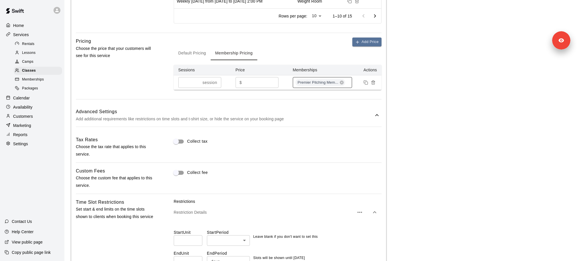
click at [350, 82] on div "Premier Pitching Mem..." at bounding box center [323, 82] width 60 height 11
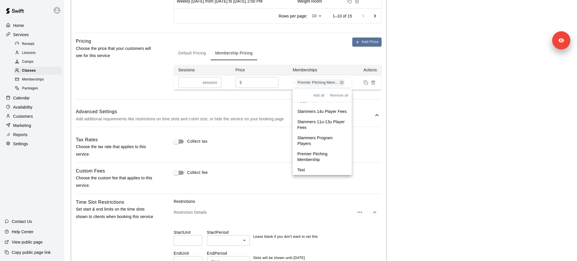
click at [311, 169] on li "Test" at bounding box center [322, 170] width 59 height 10
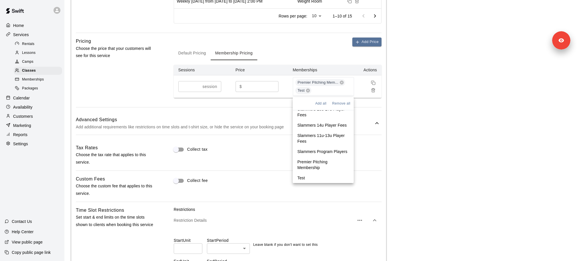
scroll to position [6, 0]
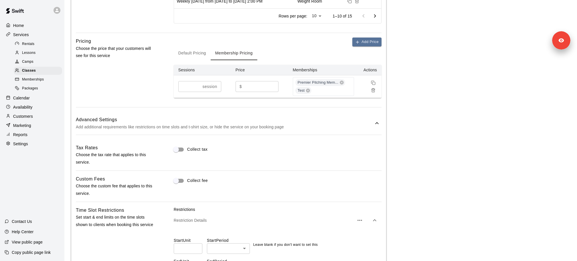
click at [401, 137] on main "**********" at bounding box center [320, 142] width 499 height 930
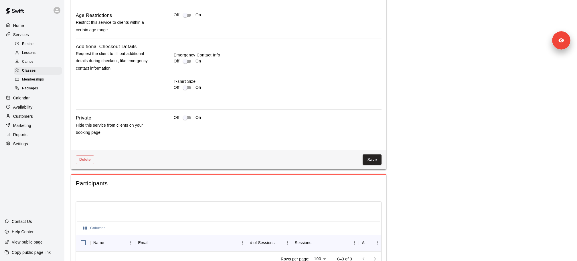
scroll to position [667, 0]
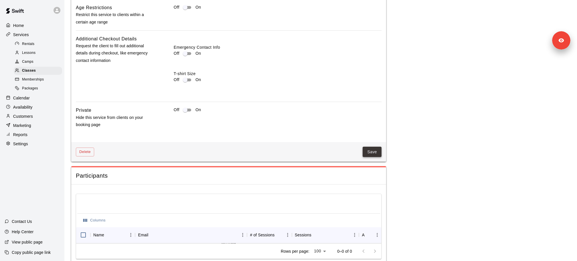
click at [367, 150] on button "Save" at bounding box center [372, 152] width 19 height 11
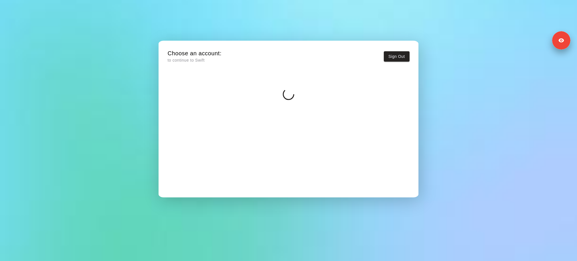
click at [211, 87] on div at bounding box center [288, 88] width 242 height 23
click at [232, 87] on p "Customer" at bounding box center [218, 90] width 63 height 6
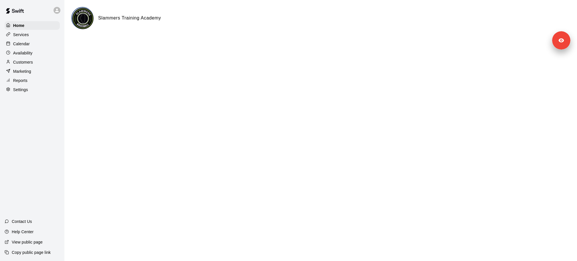
click at [39, 32] on div "Services" at bounding box center [32, 34] width 55 height 9
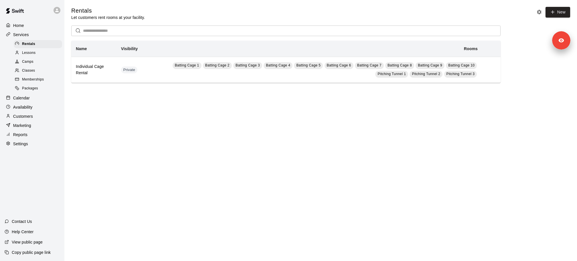
click at [41, 72] on div "Classes" at bounding box center [38, 71] width 48 height 8
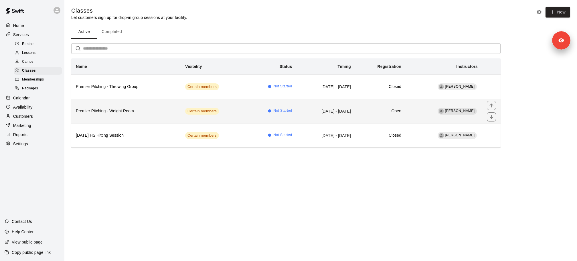
click at [246, 115] on td "Not Started" at bounding box center [271, 111] width 51 height 24
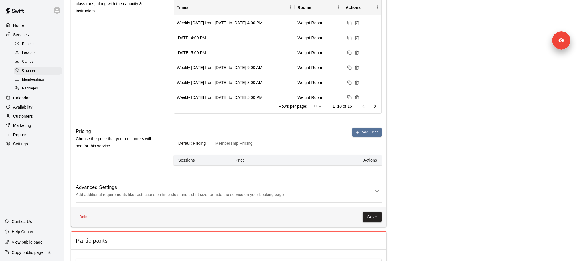
scroll to position [248, 0]
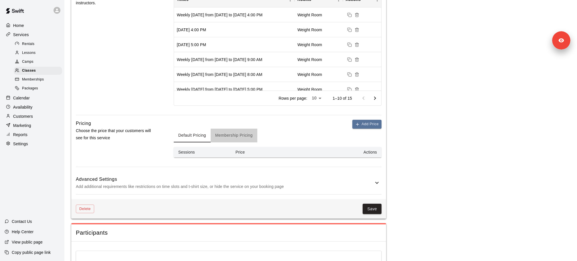
click at [241, 132] on button "Membership Pricing" at bounding box center [234, 135] width 47 height 14
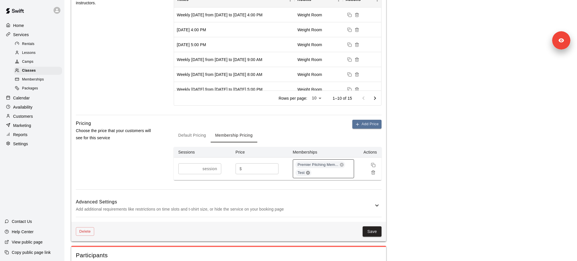
click at [309, 171] on icon at bounding box center [308, 173] width 4 height 4
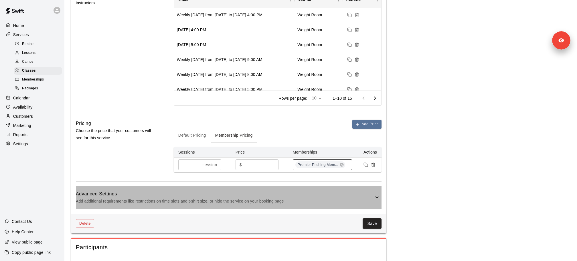
click at [294, 197] on p "Add additional requirements like restrictions on time slots and t-shirt size, o…" at bounding box center [225, 200] width 298 height 7
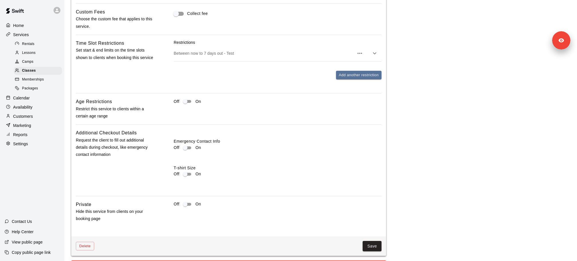
scroll to position [472, 0]
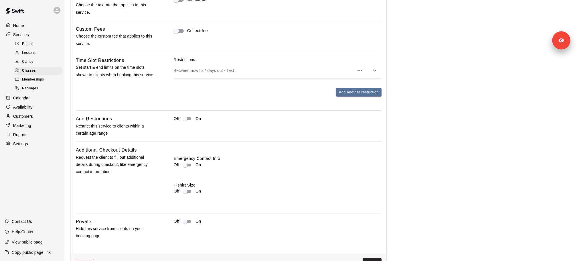
click at [269, 71] on p "Between now to 7 days out - Test" at bounding box center [264, 71] width 180 height 6
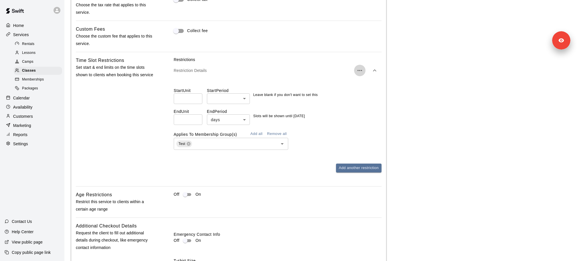
click at [365, 68] on button "button" at bounding box center [359, 70] width 11 height 11
click at [342, 91] on li "Delete restriction" at bounding box center [331, 88] width 45 height 9
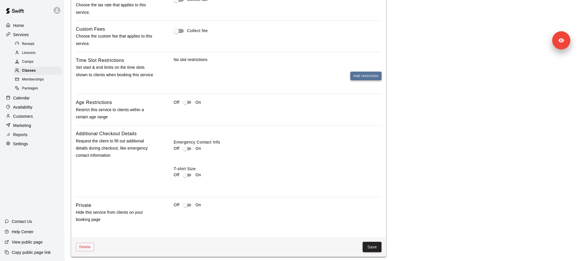
click at [358, 74] on button "Add restriction" at bounding box center [365, 76] width 31 height 9
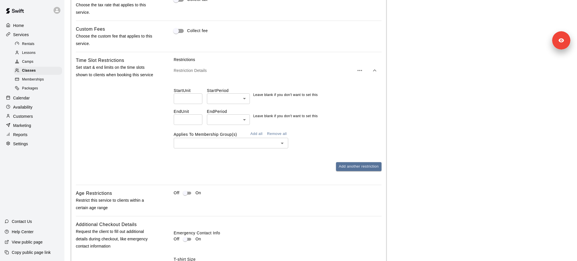
click at [187, 122] on input "number" at bounding box center [188, 119] width 29 height 11
type input "*"
click at [224, 161] on li "days" at bounding box center [228, 158] width 43 height 9
type input "****"
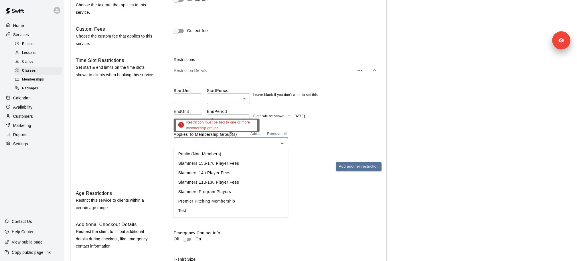
click at [232, 145] on input "text" at bounding box center [226, 142] width 102 height 7
click at [200, 209] on li "Test" at bounding box center [231, 210] width 114 height 9
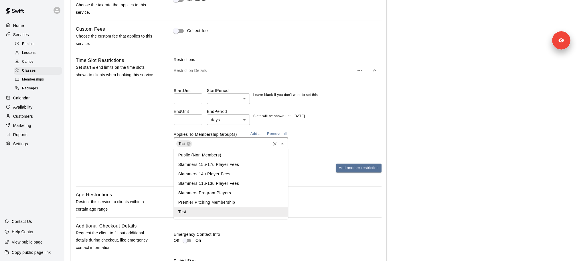
click at [209, 145] on input "text" at bounding box center [231, 143] width 76 height 7
click at [209, 157] on li "Public (Non Members)" at bounding box center [231, 154] width 114 height 9
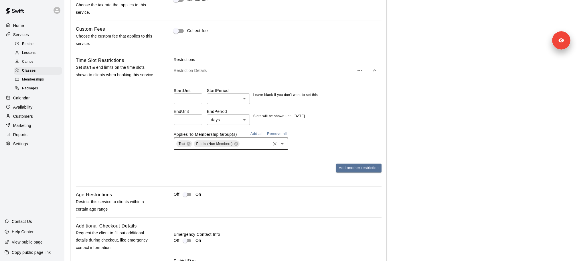
click at [245, 141] on input "text" at bounding box center [254, 143] width 29 height 7
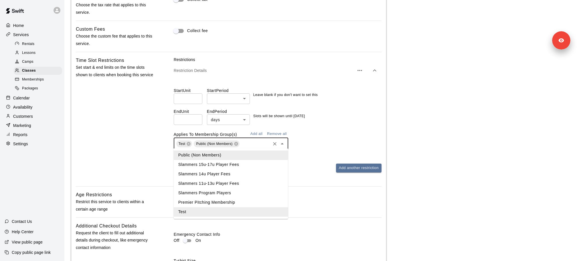
click at [230, 202] on li "Premier Pitching Membership" at bounding box center [231, 201] width 114 height 9
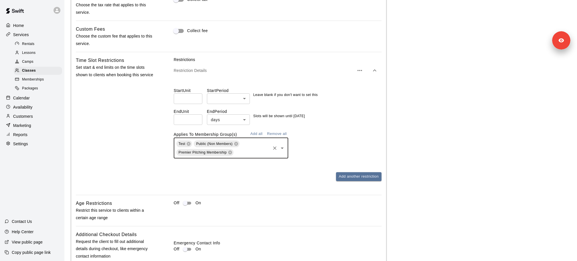
click at [293, 172] on div "Add another restriction" at bounding box center [278, 176] width 208 height 9
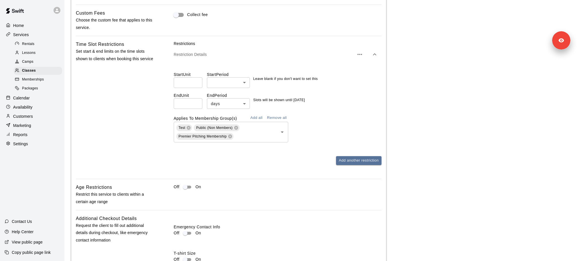
scroll to position [681, 0]
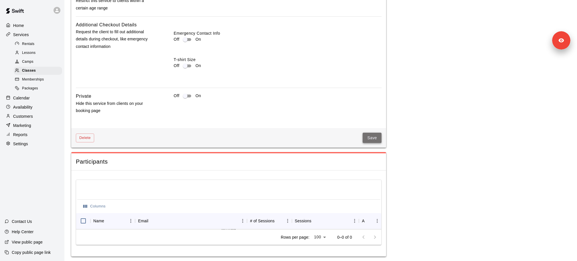
click at [371, 137] on button "Save" at bounding box center [372, 138] width 19 height 11
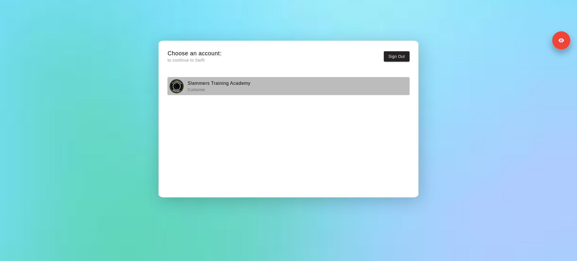
click at [298, 80] on div "Slammers Training Academy Customer" at bounding box center [288, 86] width 238 height 14
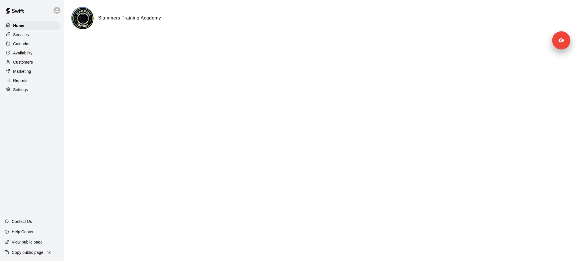
click at [45, 36] on div "Services" at bounding box center [32, 34] width 55 height 9
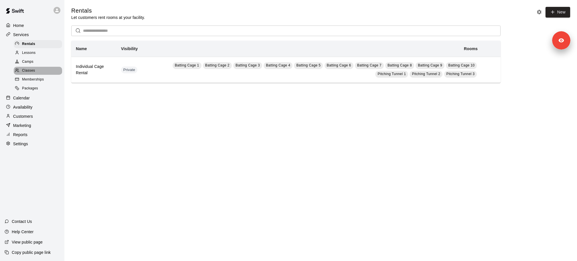
click at [43, 70] on div "Classes" at bounding box center [38, 71] width 48 height 8
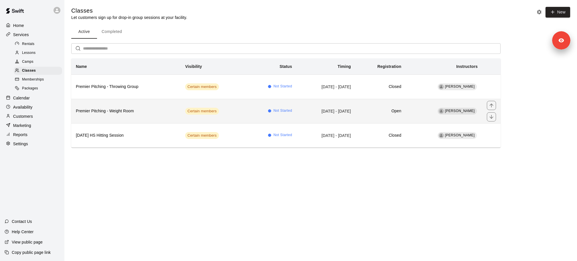
click at [158, 112] on h6 "Premier Pitching - Weight Room" at bounding box center [126, 111] width 100 height 6
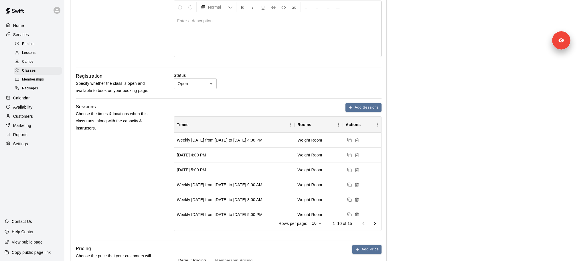
scroll to position [285, 0]
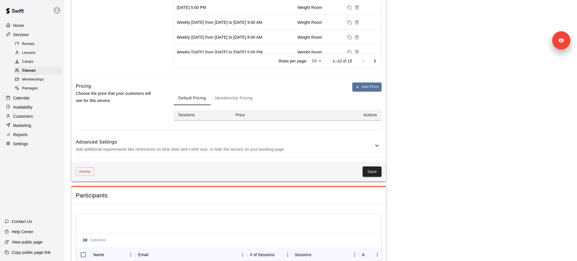
click at [242, 94] on button "Membership Pricing" at bounding box center [234, 98] width 47 height 14
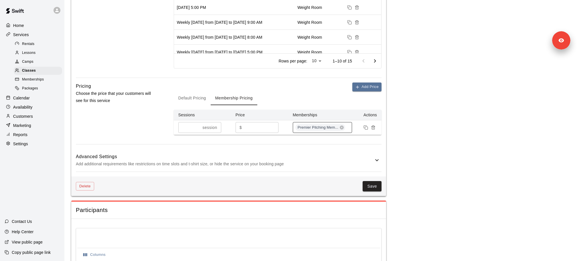
click at [351, 128] on div "Premier Pitching Mem..." at bounding box center [323, 127] width 60 height 11
click at [417, 150] on main "**********" at bounding box center [320, 13] width 499 height 583
click at [293, 157] on h6 "Advanced Settings" at bounding box center [225, 156] width 298 height 7
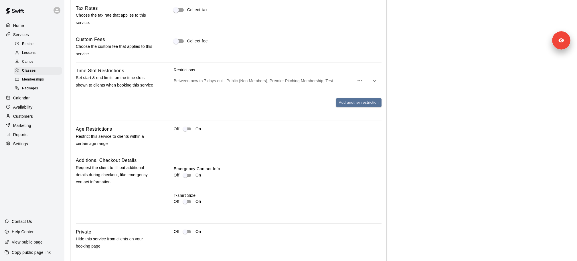
scroll to position [453, 0]
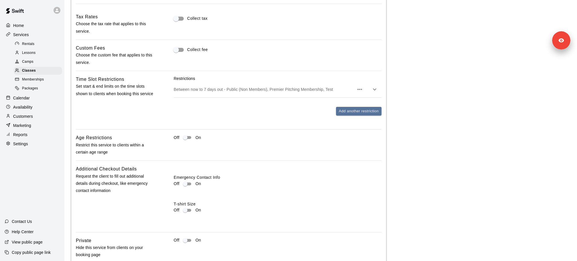
click at [276, 92] on div "Between now to 7 days out - Public (Non Members), Premier Pitching Membership, …" at bounding box center [278, 89] width 208 height 16
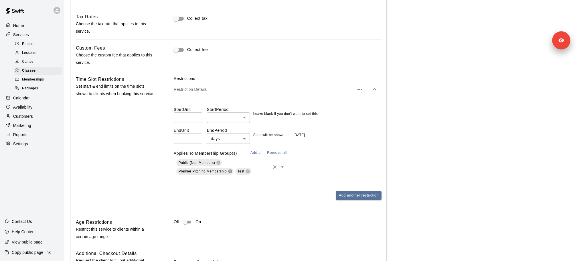
click at [228, 171] on icon at bounding box center [230, 171] width 5 height 5
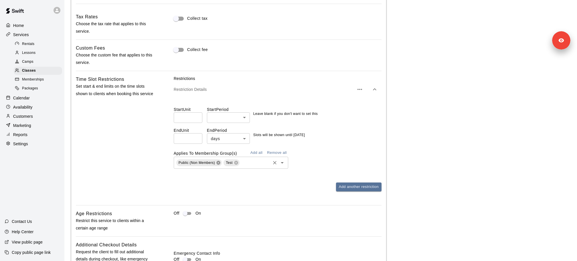
click at [219, 163] on icon at bounding box center [218, 162] width 5 height 5
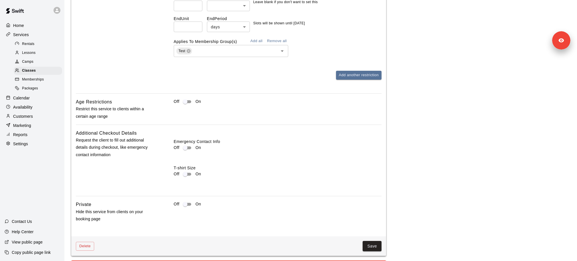
scroll to position [654, 0]
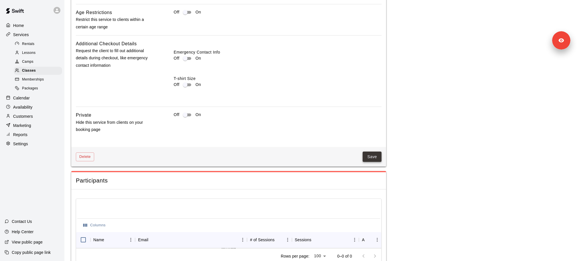
click at [373, 152] on button "Save" at bounding box center [372, 156] width 19 height 11
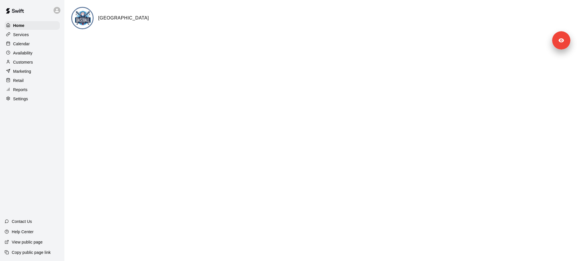
click at [29, 36] on div "Services" at bounding box center [32, 34] width 55 height 9
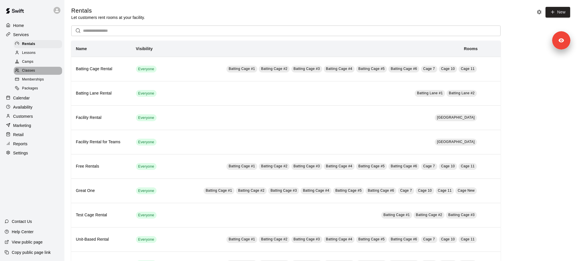
click at [30, 70] on span "Classes" at bounding box center [28, 71] width 13 height 6
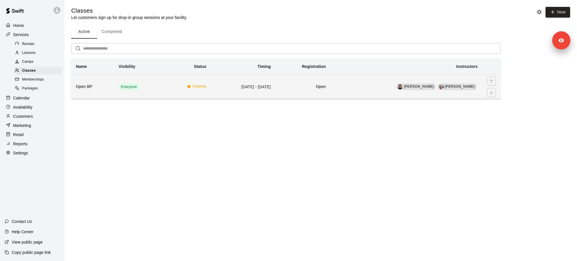
click at [205, 90] on td "Ongoing" at bounding box center [187, 86] width 47 height 24
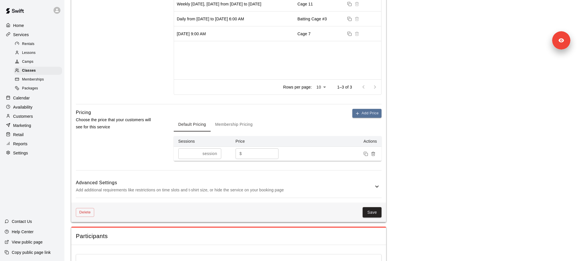
scroll to position [334, 0]
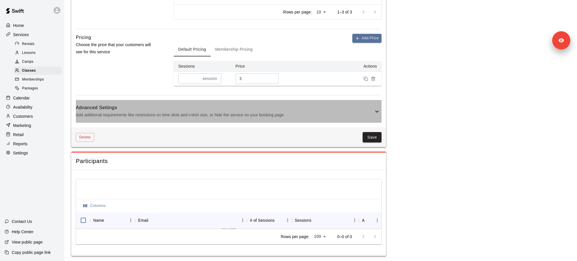
click at [220, 120] on div "Advanced Settings Add additional requirements like restrictions on time slots a…" at bounding box center [229, 111] width 306 height 23
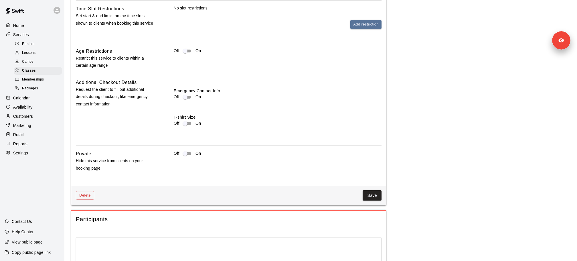
scroll to position [487, 0]
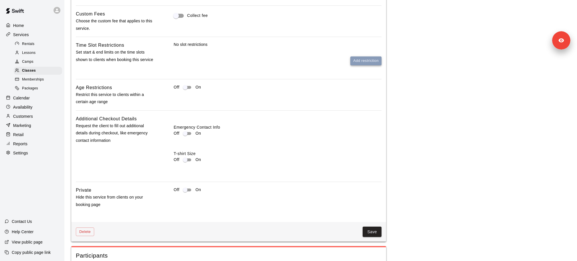
click at [354, 56] on button "Add restriction" at bounding box center [365, 60] width 31 height 9
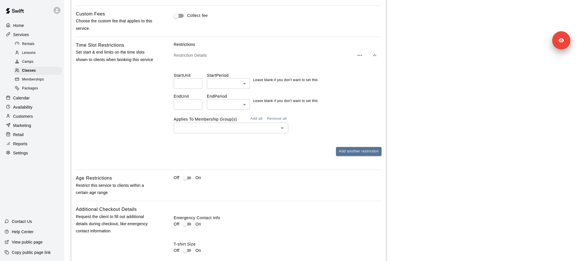
click at [191, 106] on input "number" at bounding box center [188, 104] width 29 height 11
type input "*"
click at [220, 143] on li "days" at bounding box center [228, 143] width 43 height 9
type input "****"
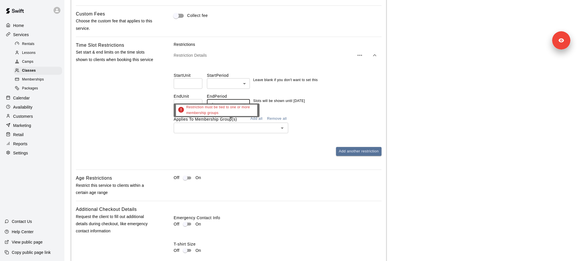
click at [226, 128] on input "text" at bounding box center [226, 127] width 102 height 7
click at [260, 116] on button "Add all" at bounding box center [256, 118] width 18 height 9
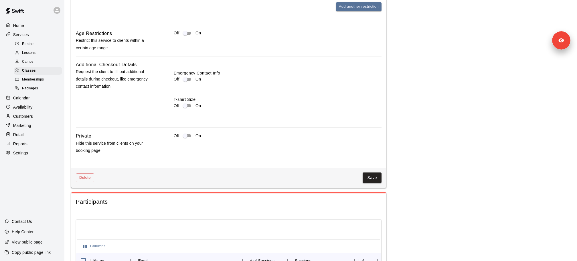
scroll to position [690, 0]
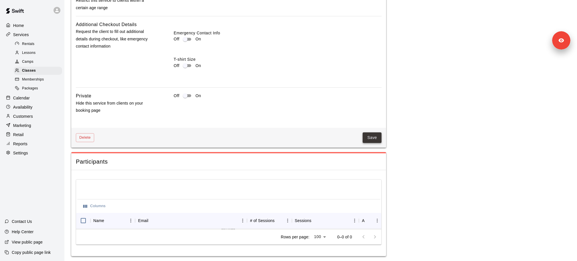
click at [367, 140] on button "Save" at bounding box center [372, 137] width 19 height 11
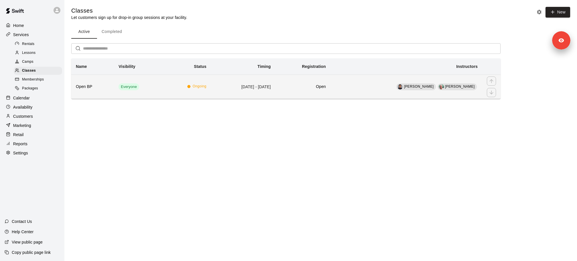
click at [94, 85] on h6 "Open BP" at bounding box center [92, 87] width 33 height 6
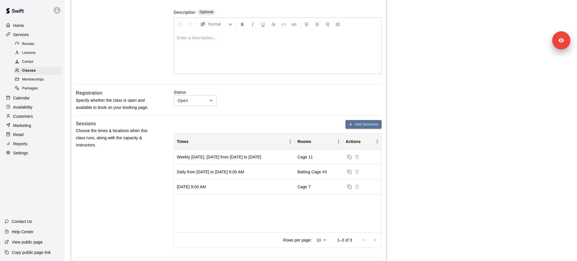
scroll to position [147, 0]
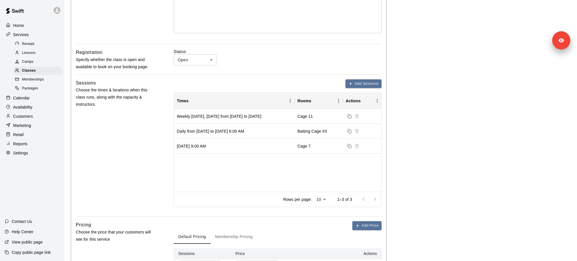
click at [370, 78] on div "Basics Set the name and description Name ******* ​ Preview Text Optional * ​ Th…" at bounding box center [228, 108] width 315 height 414
click at [370, 79] on button "Add Sessions" at bounding box center [363, 83] width 36 height 9
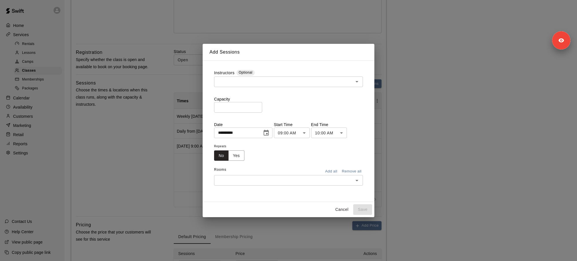
click at [239, 180] on input "text" at bounding box center [284, 180] width 136 height 7
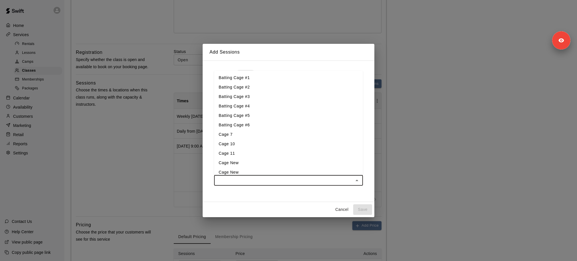
click at [426, 140] on div "**********" at bounding box center [288, 130] width 577 height 261
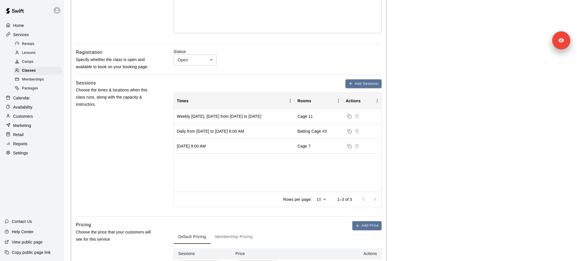
click at [354, 89] on div "Add Sessions Times Rooms Actions Weekly on Tuesday, Wednesday from 9/9/2025 to …" at bounding box center [278, 143] width 208 height 128
click at [354, 84] on button "Add Sessions" at bounding box center [363, 83] width 36 height 9
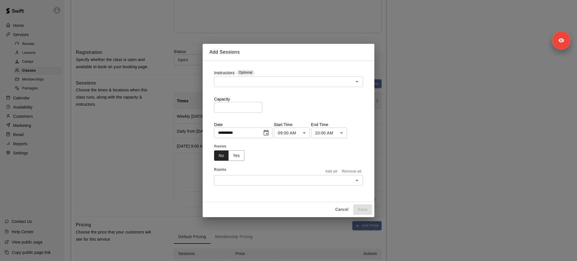
click at [317, 181] on input "text" at bounding box center [284, 180] width 136 height 7
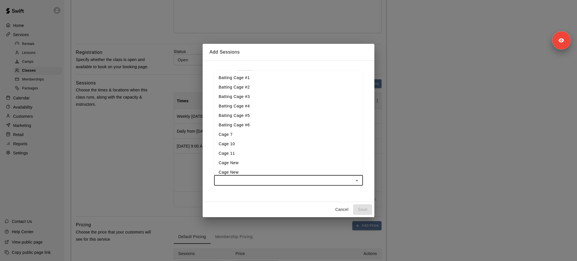
click at [281, 149] on li "Cage 11" at bounding box center [288, 153] width 149 height 9
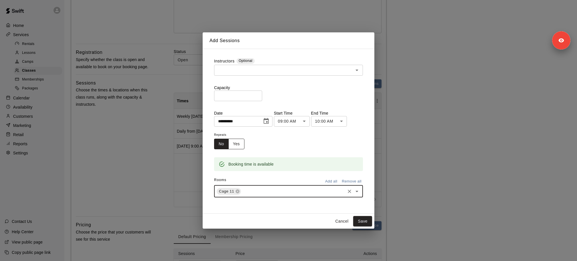
click at [236, 139] on button "Yes" at bounding box center [236, 144] width 16 height 11
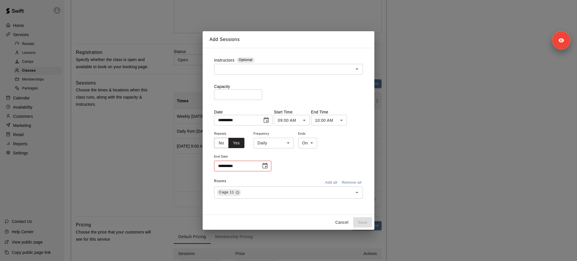
click at [270, 119] on icon "Choose date, selected date is Sep 19, 2025" at bounding box center [266, 120] width 7 height 7
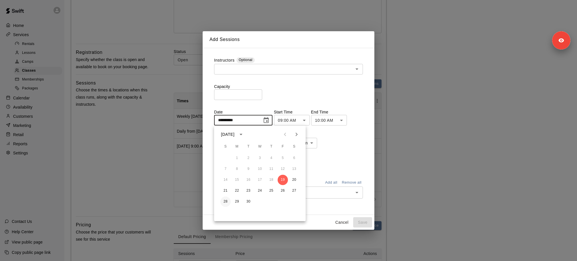
click at [224, 201] on button "28" at bounding box center [225, 201] width 10 height 10
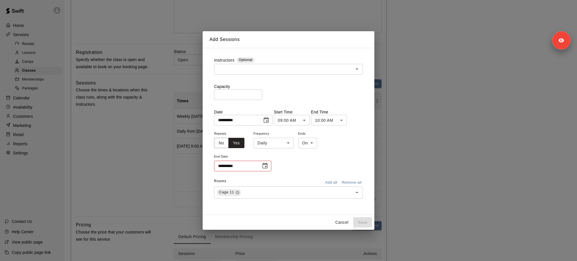
click at [263, 168] on icon "Choose date" at bounding box center [264, 166] width 5 height 6
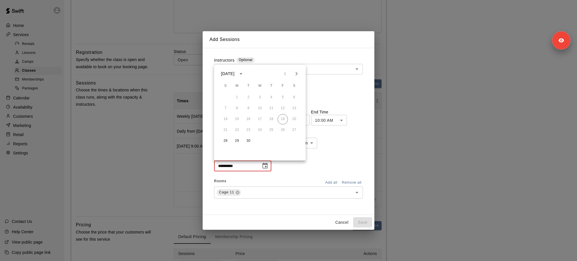
click at [299, 164] on div "**********" at bounding box center [288, 151] width 149 height 42
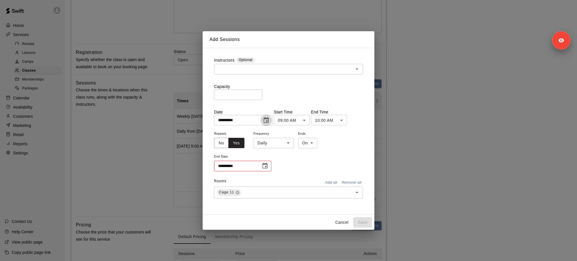
click at [270, 119] on icon "Choose date, selected date is Sep 28, 2025" at bounding box center [266, 120] width 7 height 7
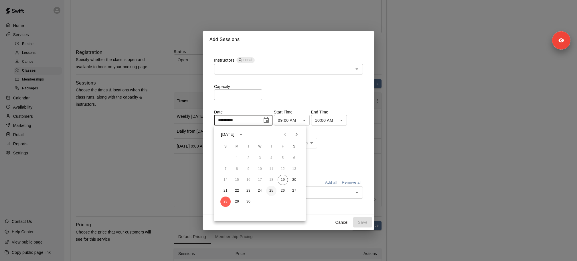
click at [270, 190] on button "25" at bounding box center [271, 190] width 10 height 10
type input "**********"
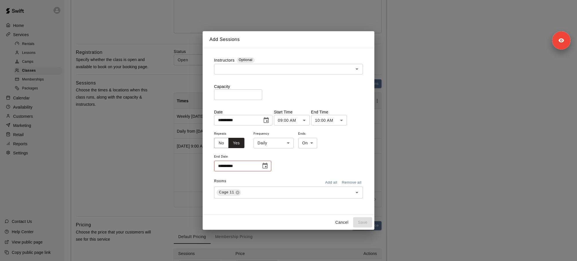
click at [268, 170] on button "Choose date" at bounding box center [264, 165] width 11 height 11
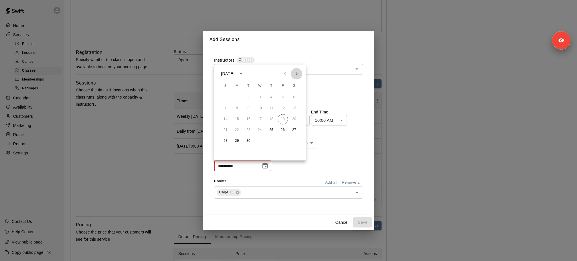
click at [299, 72] on icon "Next month" at bounding box center [296, 73] width 7 height 7
click at [295, 107] on button "11" at bounding box center [294, 108] width 10 height 10
type input "**********"
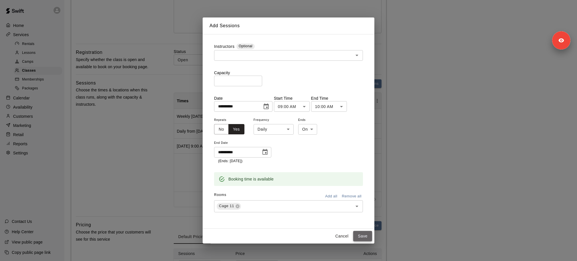
click at [363, 232] on button "Save" at bounding box center [362, 236] width 19 height 11
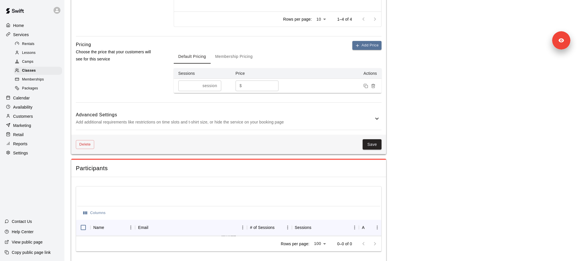
scroll to position [334, 0]
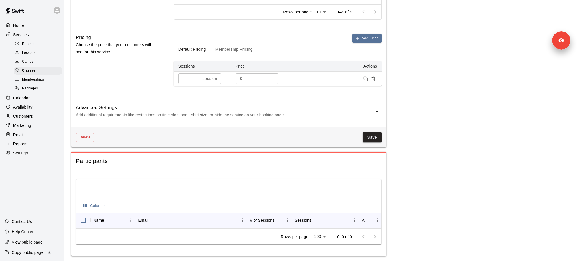
click at [370, 143] on div "Delete Save" at bounding box center [228, 137] width 315 height 20
click at [370, 140] on button "Save" at bounding box center [372, 137] width 19 height 11
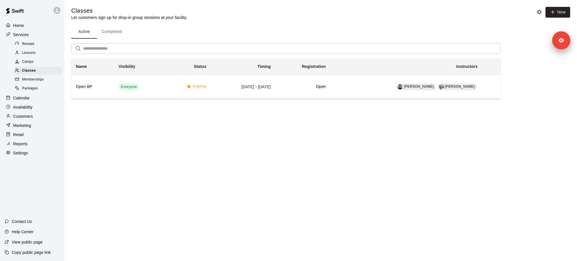
click at [20, 98] on p "Calendar" at bounding box center [21, 98] width 17 height 6
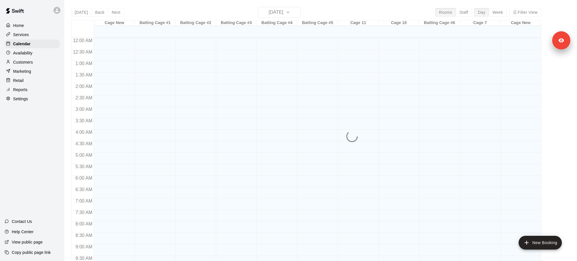
scroll to position [261, 0]
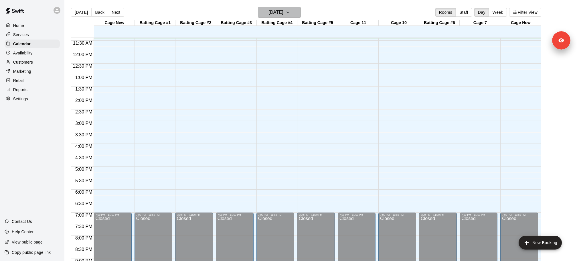
click at [283, 15] on h6 "Friday Sep 19" at bounding box center [276, 12] width 15 height 8
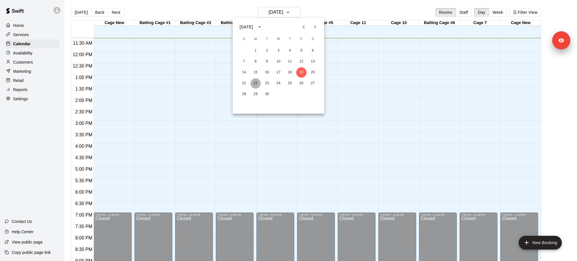
click at [256, 88] on button "22" at bounding box center [255, 83] width 10 height 10
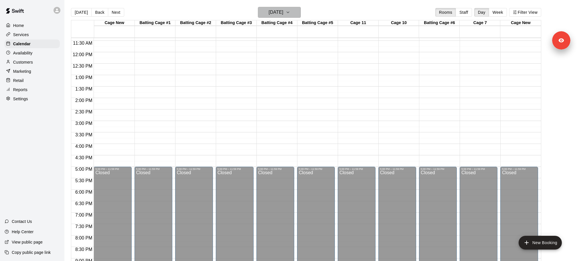
click at [290, 13] on icon "button" at bounding box center [288, 12] width 5 height 7
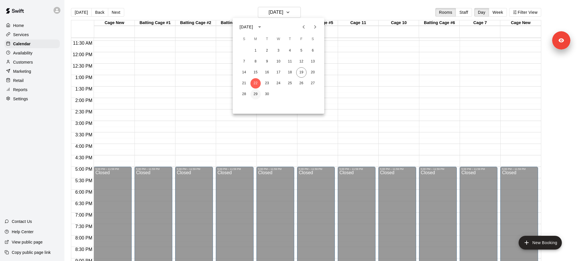
click at [256, 94] on button "29" at bounding box center [255, 94] width 10 height 10
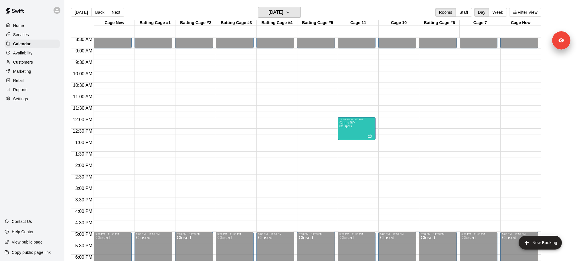
scroll to position [193, 0]
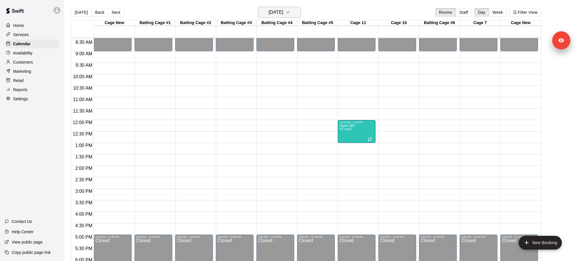
click at [296, 7] on button "Monday Sep 29" at bounding box center [279, 12] width 43 height 11
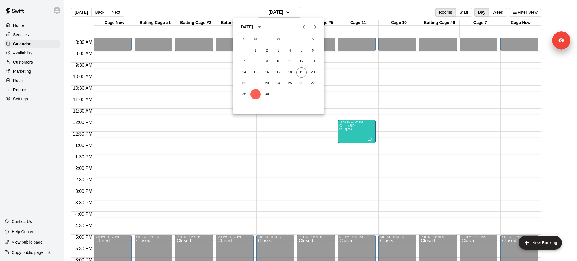
click at [497, 15] on div at bounding box center [288, 130] width 577 height 261
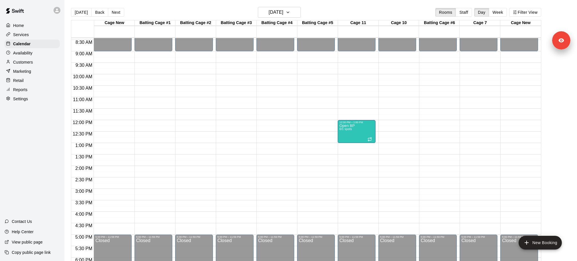
click at [497, 15] on div "September 2025 S M T W T F S 1 2 3 4 5 6 7 8 9 10 11 12 13 14 15 16 17 18 19 20…" at bounding box center [288, 130] width 577 height 261
click at [497, 14] on button "Week" at bounding box center [498, 12] width 18 height 9
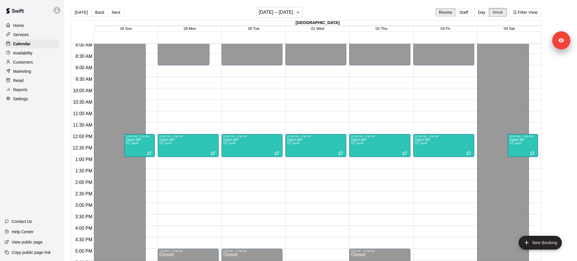
scroll to position [151, 0]
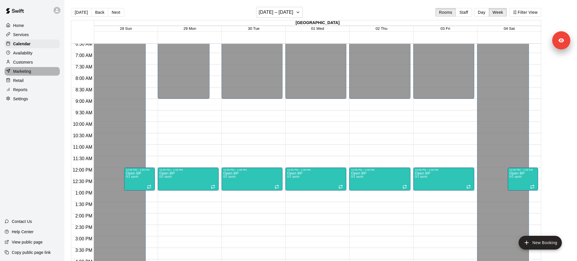
click at [31, 67] on div "Marketing" at bounding box center [32, 71] width 55 height 9
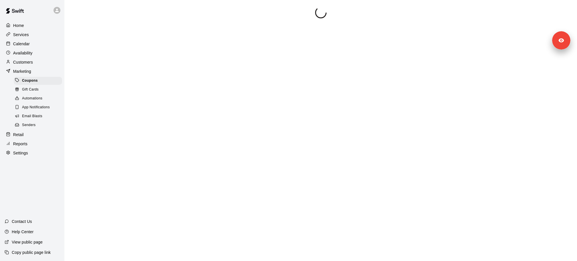
click at [31, 66] on div "Home Services Calendar Availability Customers Marketing Coupons Gift Cards Auto…" at bounding box center [32, 89] width 64 height 137
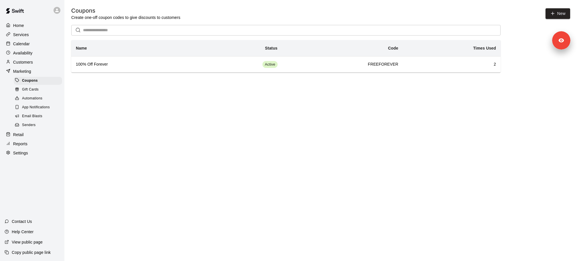
click at [30, 65] on div "Customers" at bounding box center [32, 62] width 55 height 9
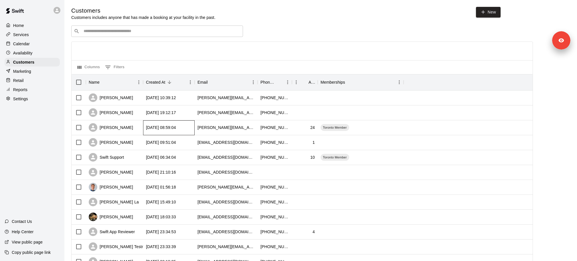
click at [189, 129] on div "2024-11-22 08:59:04" at bounding box center [169, 127] width 52 height 15
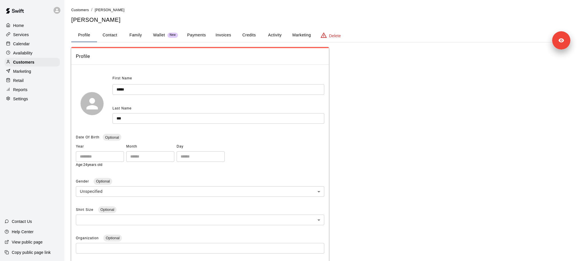
click at [108, 34] on button "Contact" at bounding box center [110, 35] width 26 height 14
select select "**"
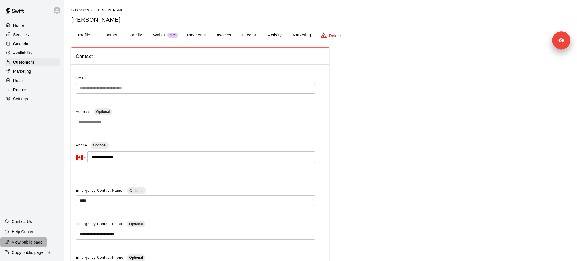
click at [31, 240] on p "View public page" at bounding box center [27, 242] width 31 height 6
click at [54, 10] on div at bounding box center [57, 10] width 7 height 7
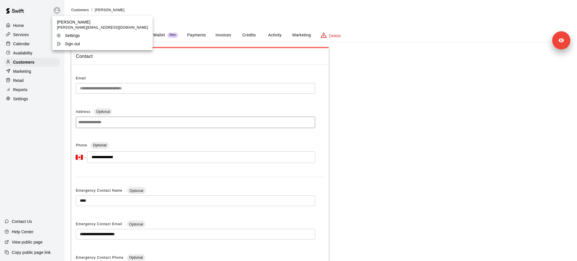
click at [67, 44] on p "Sign out" at bounding box center [72, 44] width 15 height 6
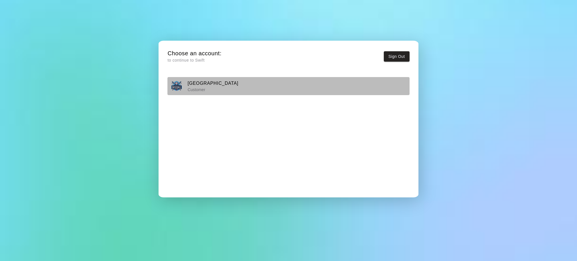
click at [258, 92] on div "Toronto Baseball Center Customer" at bounding box center [288, 86] width 238 height 14
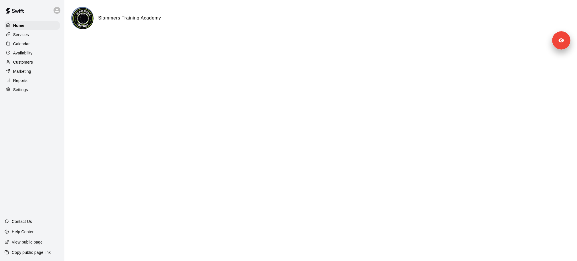
click at [44, 247] on div "Copy public page link" at bounding box center [32, 252] width 64 height 10
click at [35, 35] on div "Services" at bounding box center [32, 34] width 55 height 9
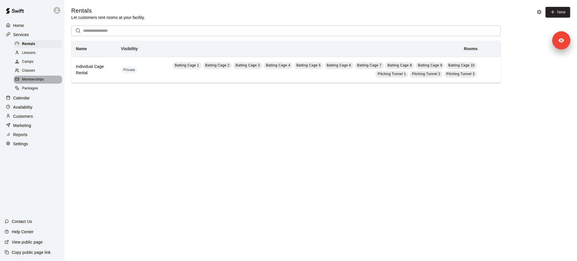
click at [37, 76] on div "Memberships" at bounding box center [38, 80] width 48 height 8
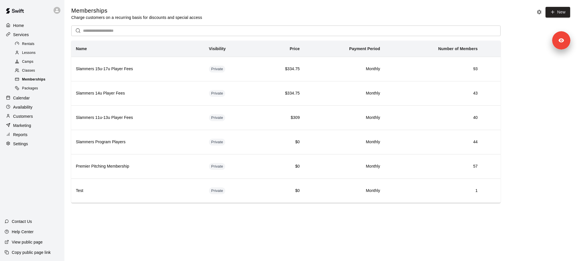
click at [36, 76] on div "Memberships" at bounding box center [38, 80] width 48 height 8
click at [34, 74] on div "Classes" at bounding box center [38, 71] width 48 height 8
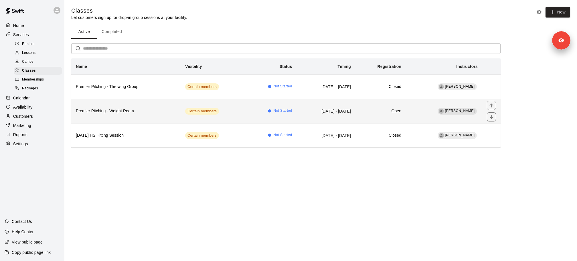
click at [129, 109] on h6 "Premier Pitching - Weight Room" at bounding box center [126, 111] width 100 height 6
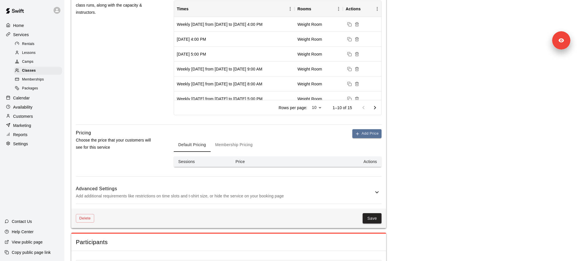
scroll to position [319, 0]
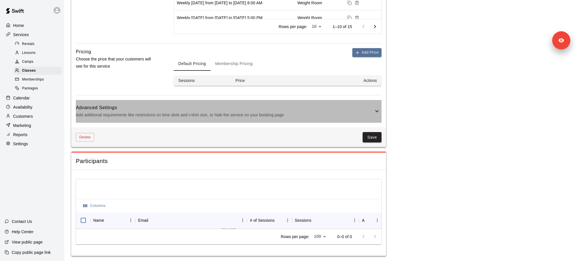
click at [248, 113] on p "Add additional requirements like restrictions on time slots and t-shirt size, o…" at bounding box center [225, 114] width 298 height 7
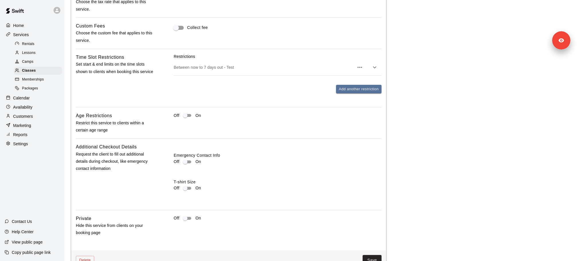
scroll to position [445, 0]
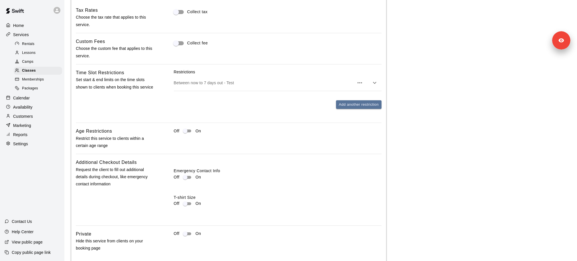
click at [248, 80] on p "Between now to 7 days out - Test" at bounding box center [264, 83] width 180 height 6
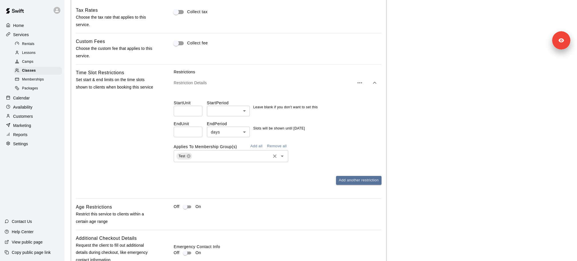
click at [229, 159] on div "Test ​" at bounding box center [231, 156] width 114 height 12
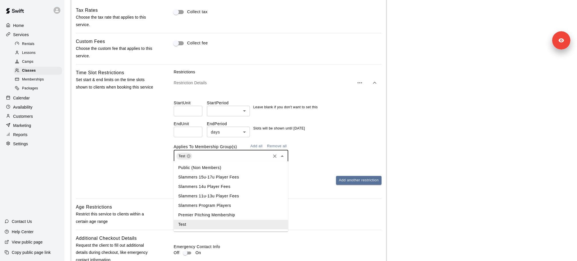
click at [300, 184] on div "Restrictions Restriction Details Start Unit ​ Start Period ​ ​ Leave blank if y…" at bounding box center [278, 131] width 208 height 125
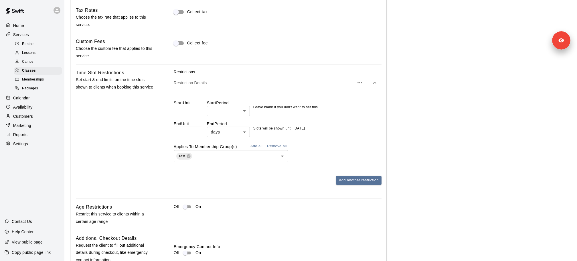
click at [361, 128] on div "End Unit * ​ End Period days **** ​ Slots will be shown until 7 days from now" at bounding box center [278, 126] width 208 height 21
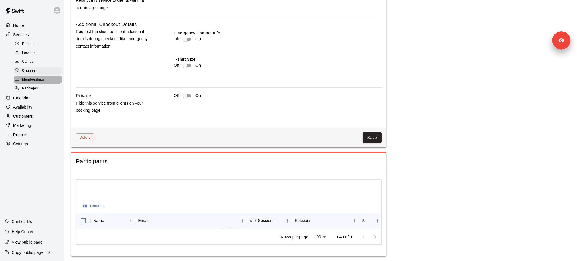
click at [44, 83] on div "Memberships" at bounding box center [38, 80] width 48 height 8
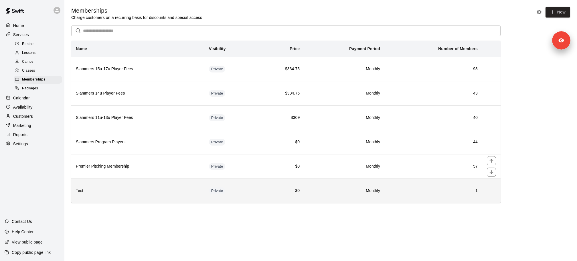
click at [123, 187] on h6 "Test" at bounding box center [138, 190] width 124 height 6
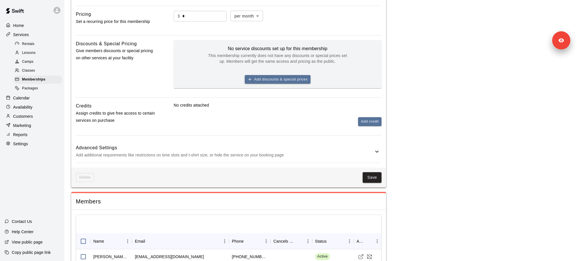
scroll to position [209, 0]
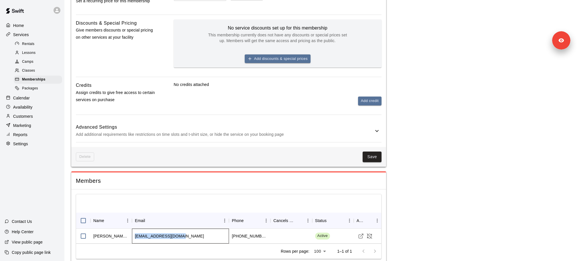
drag, startPoint x: 132, startPoint y: 235, endPoint x: 178, endPoint y: 235, distance: 45.8
click at [178, 235] on div "nealcotts56@gmail.com" at bounding box center [180, 235] width 97 height 15
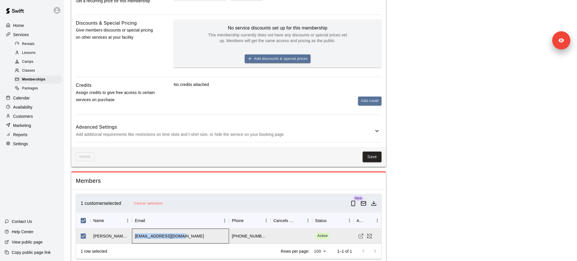
copy div "nealcotts56@gmail.com"
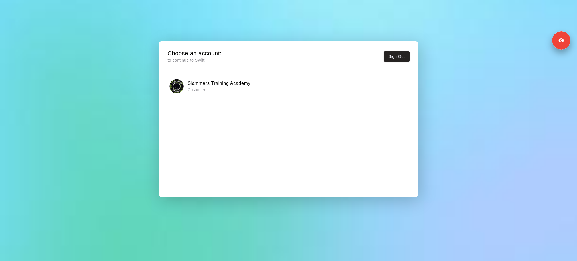
click at [202, 81] on h6 "Slammers Training Academy" at bounding box center [218, 83] width 63 height 7
